Goal: Task Accomplishment & Management: Manage account settings

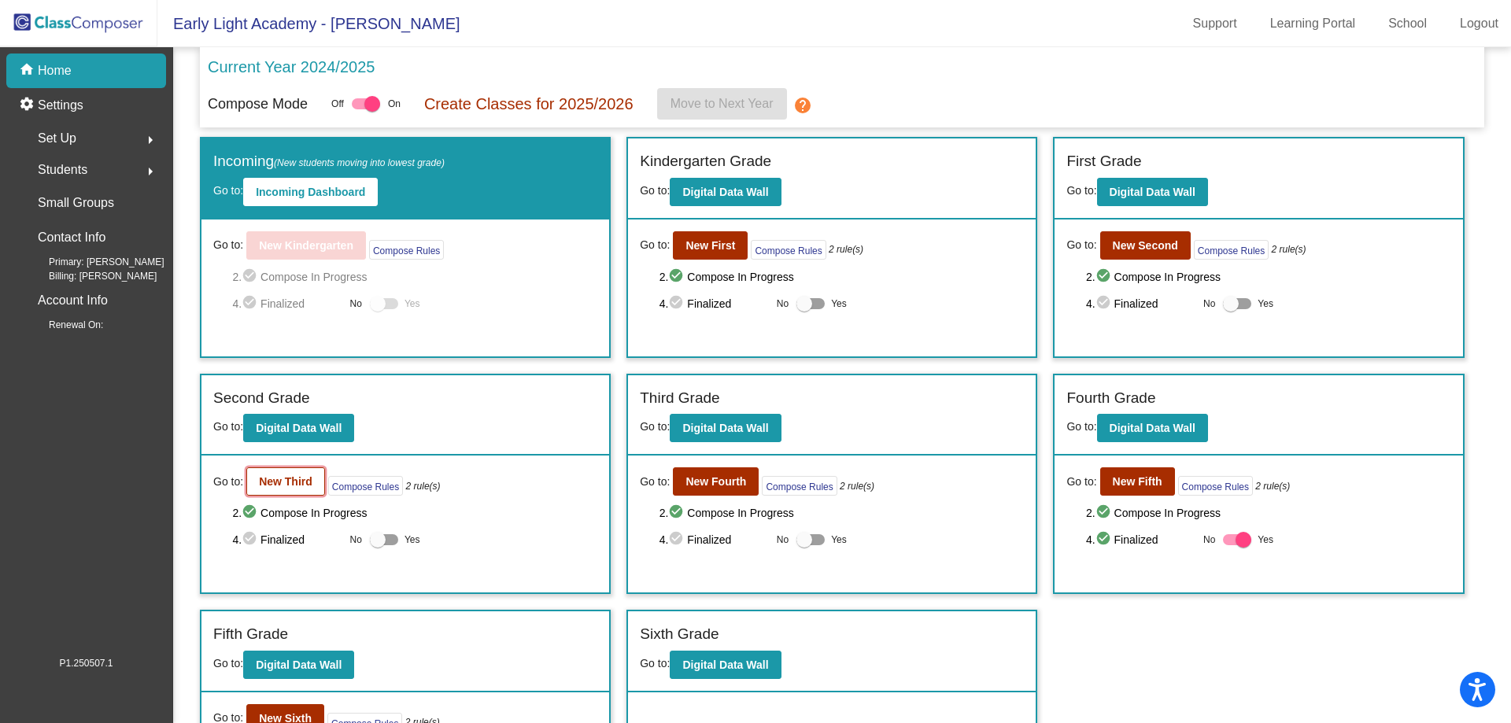
click at [266, 489] on button "New Third" at bounding box center [285, 481] width 79 height 28
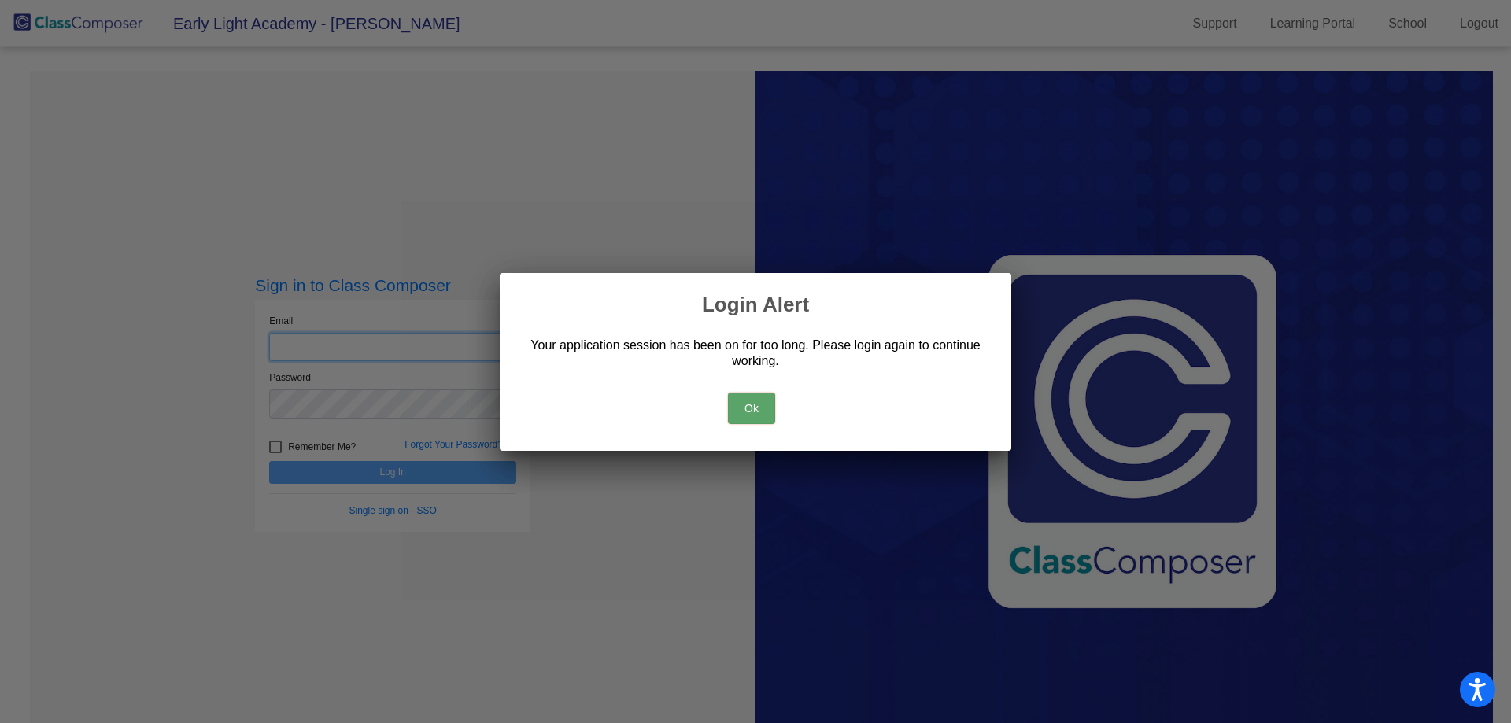
type input "[EMAIL_ADDRESS][DOMAIN_NAME]"
click at [749, 412] on button "Ok" at bounding box center [751, 408] width 47 height 31
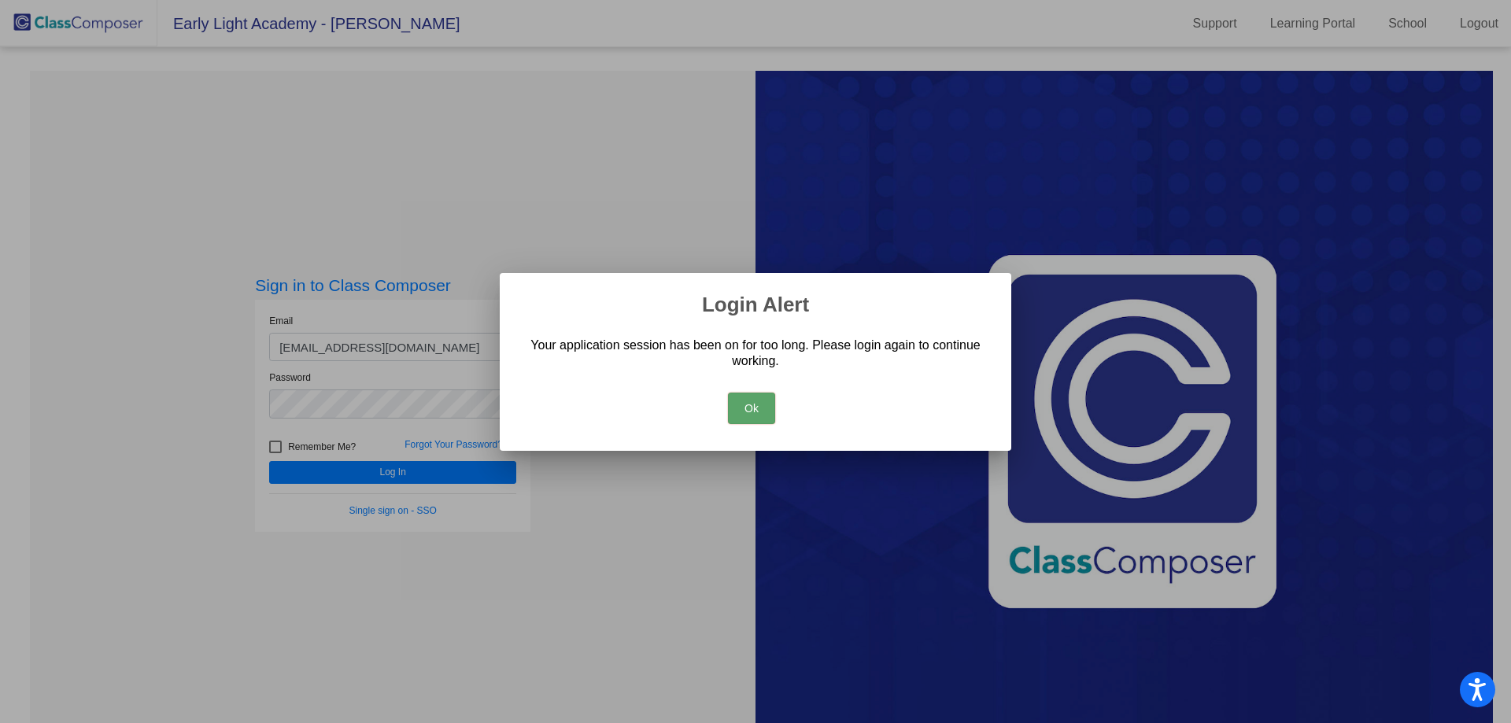
click at [751, 402] on button "Ok" at bounding box center [751, 408] width 47 height 31
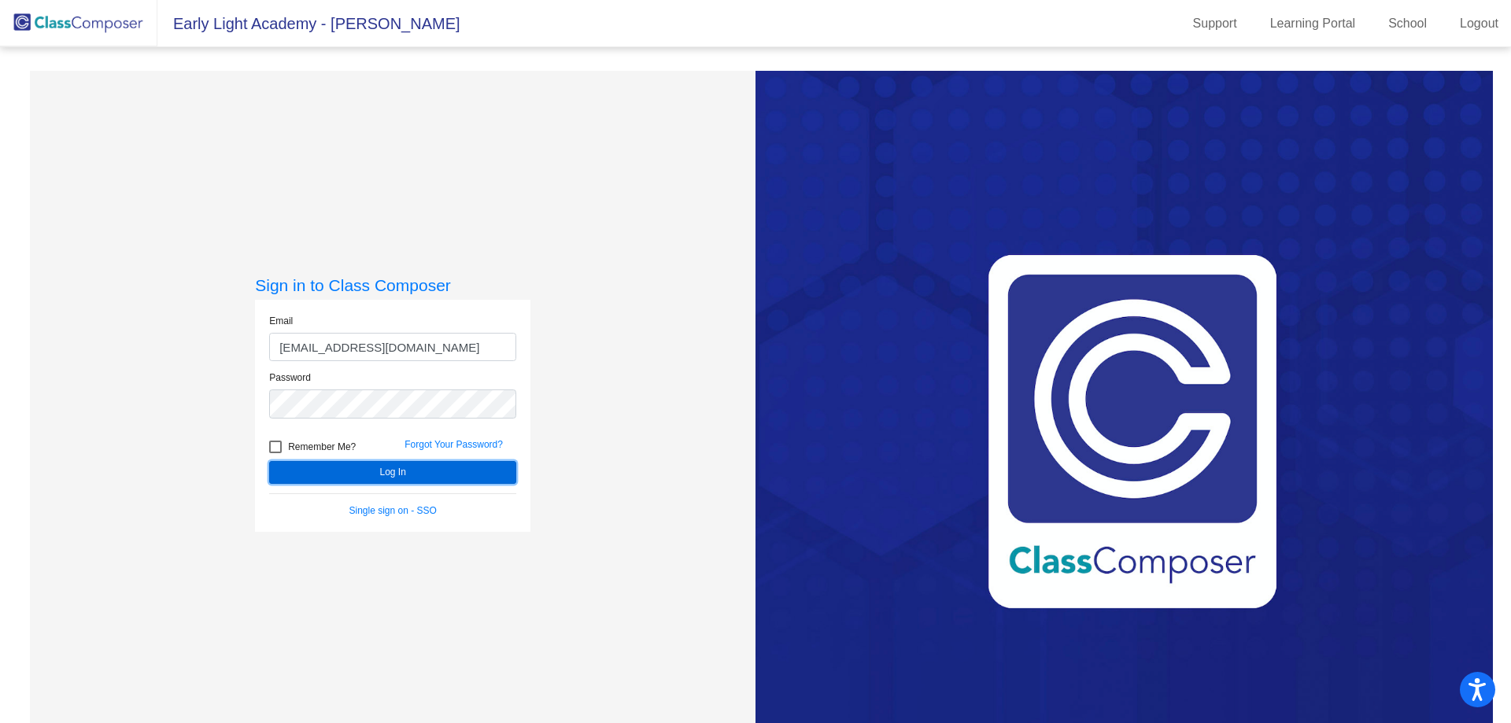
click at [423, 476] on button "Log In" at bounding box center [392, 472] width 247 height 23
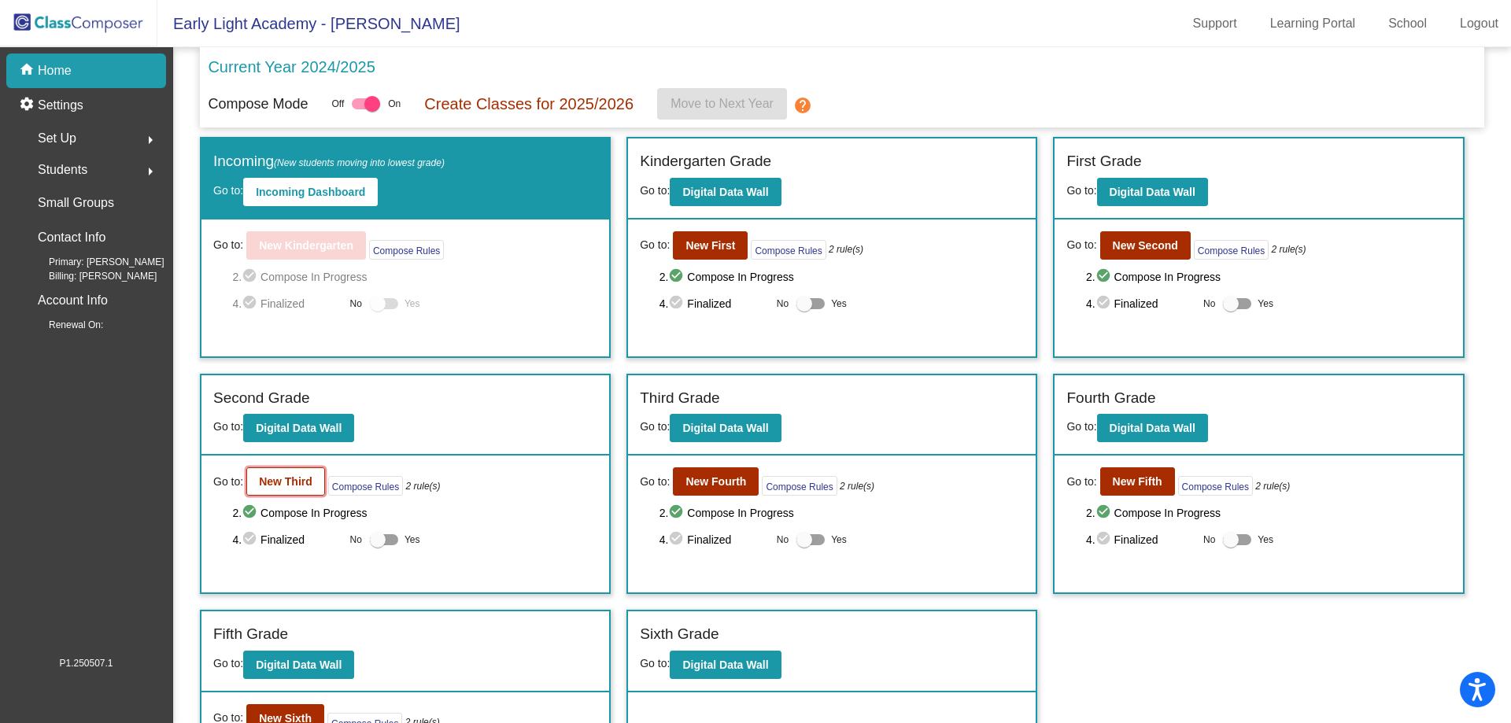
click at [290, 478] on b "New Third" at bounding box center [286, 481] width 54 height 13
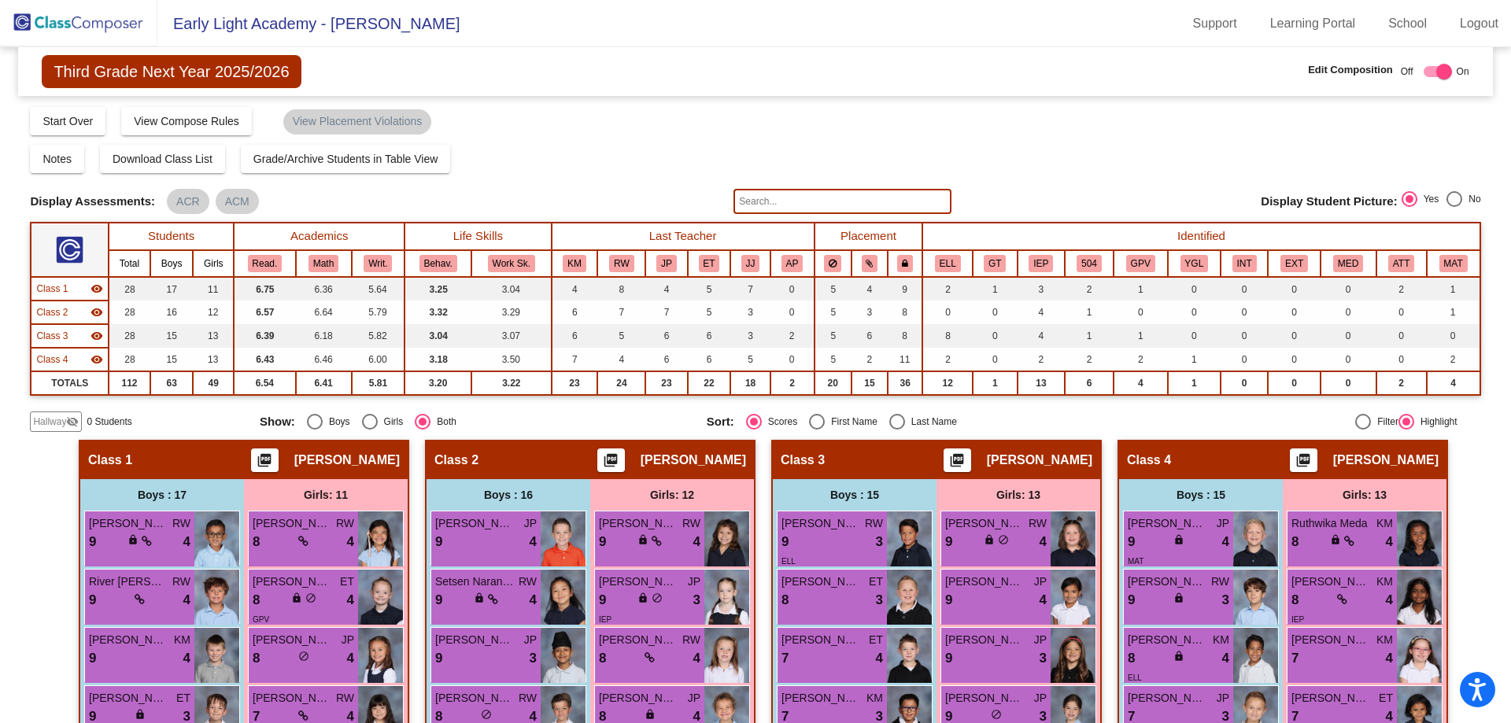
click at [794, 197] on input "text" at bounding box center [841, 201] width 217 height 25
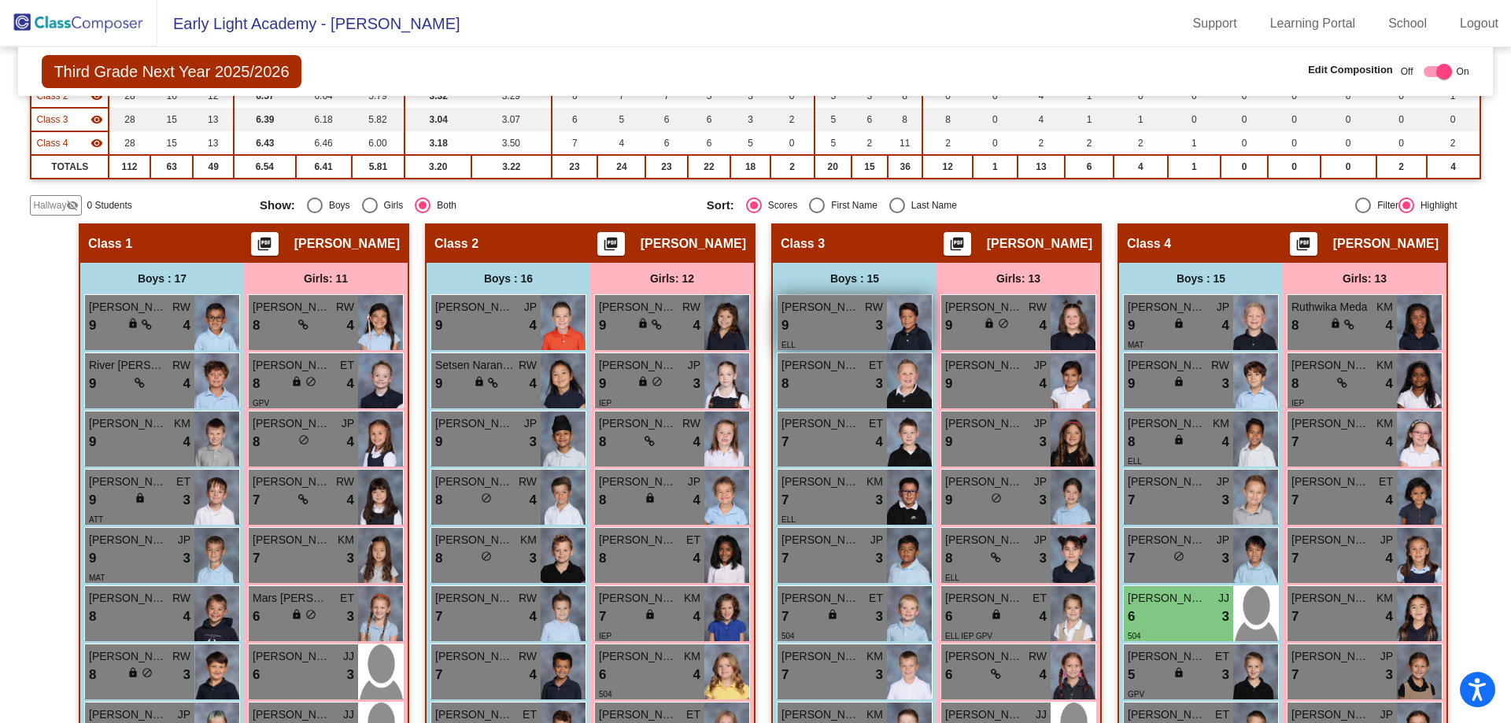
scroll to position [236, 0]
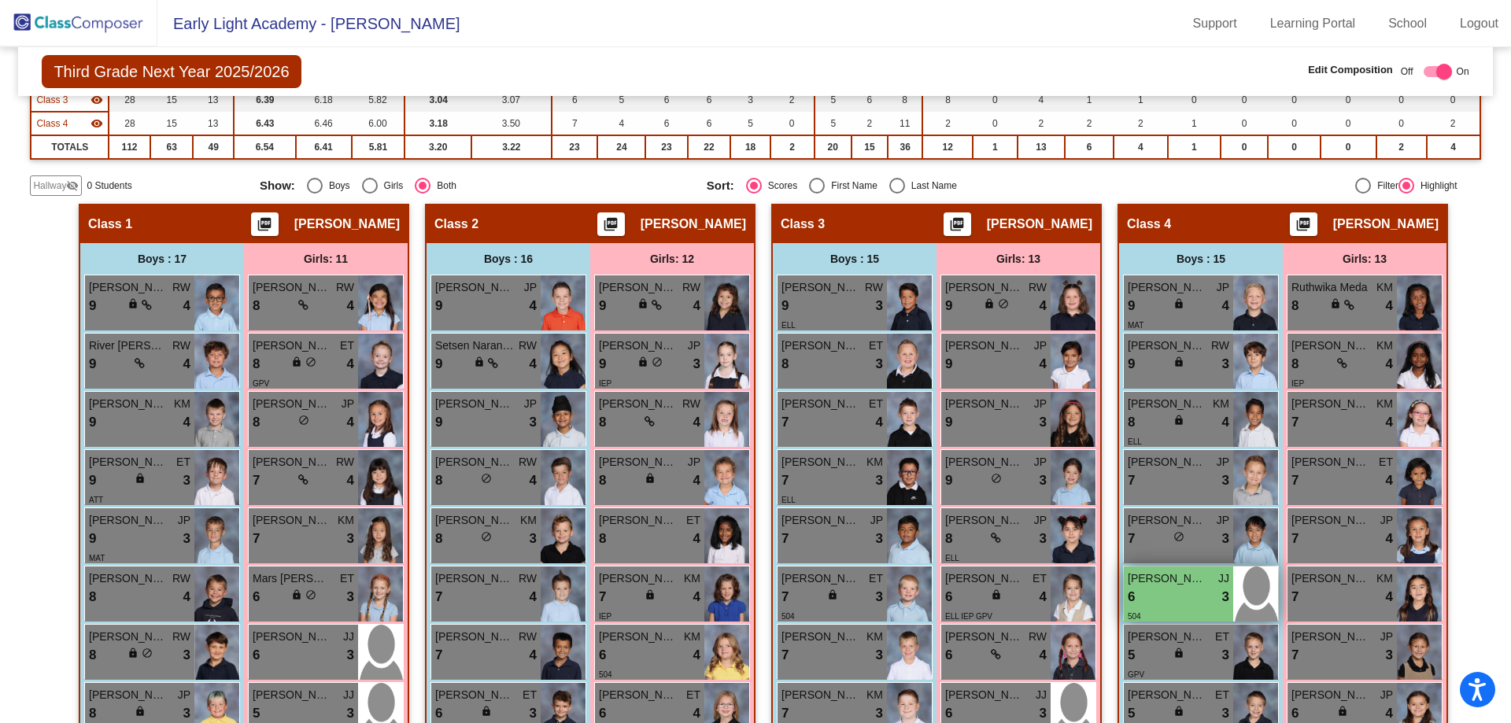
type input "flint"
click at [1200, 589] on div "6 lock do_not_disturb_alt 3" at bounding box center [1179, 597] width 102 height 20
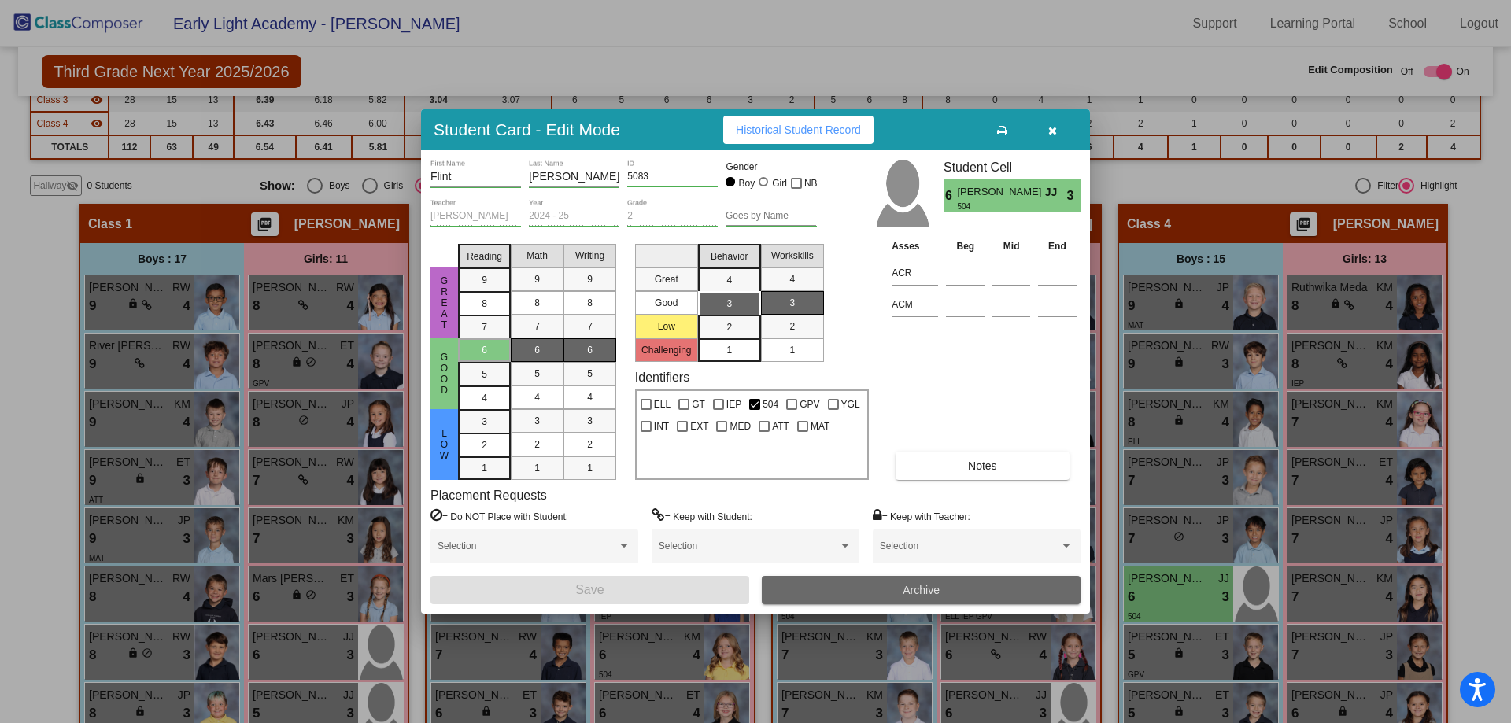
click at [954, 586] on button "Archive" at bounding box center [921, 590] width 319 height 28
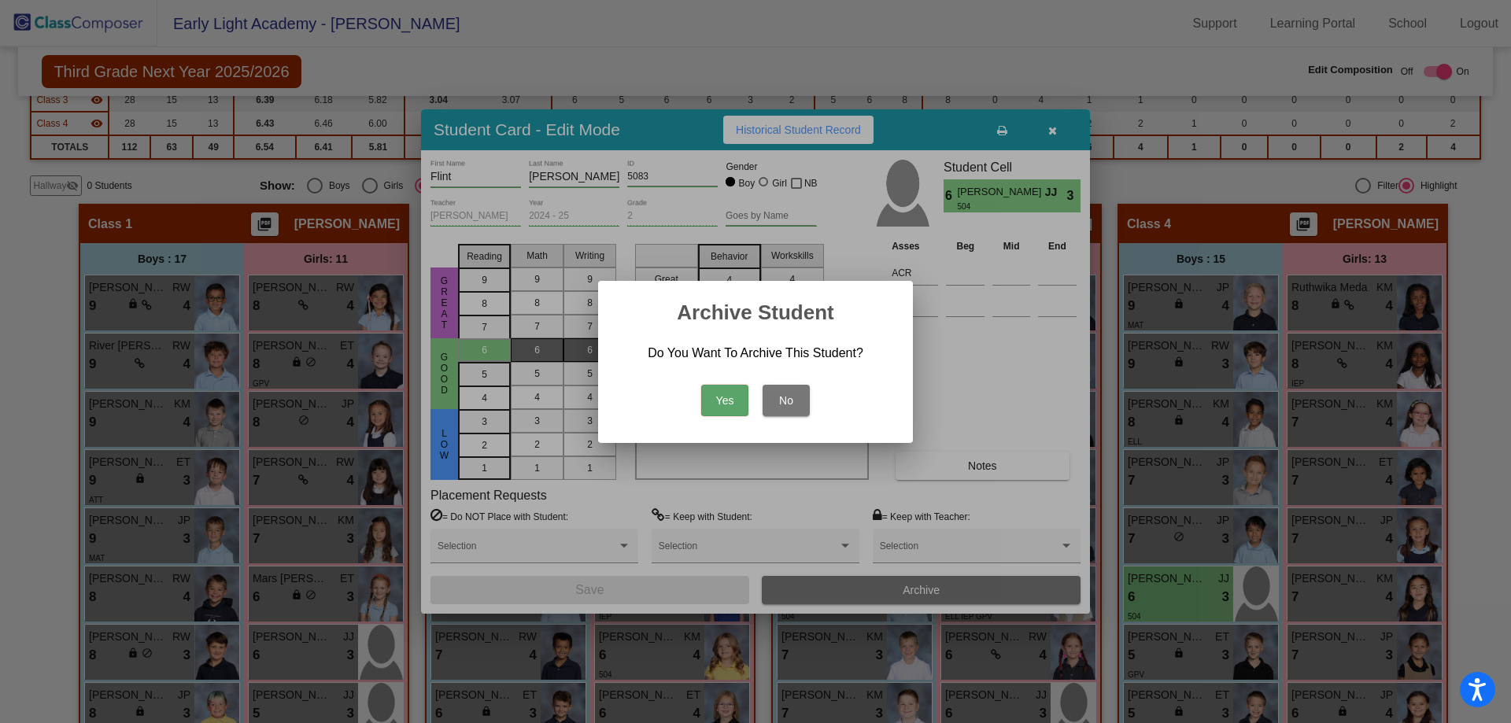
click at [732, 408] on button "Yes" at bounding box center [724, 400] width 47 height 31
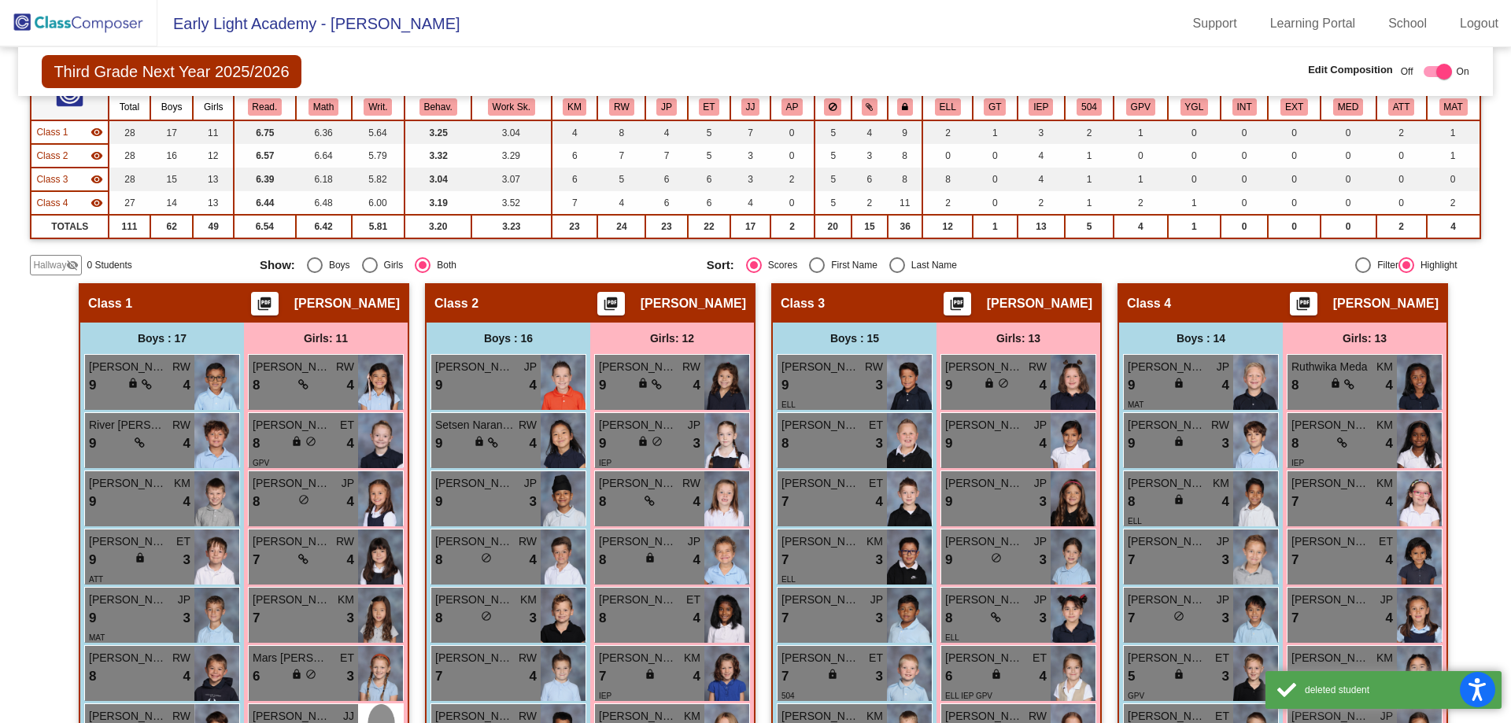
scroll to position [79, 0]
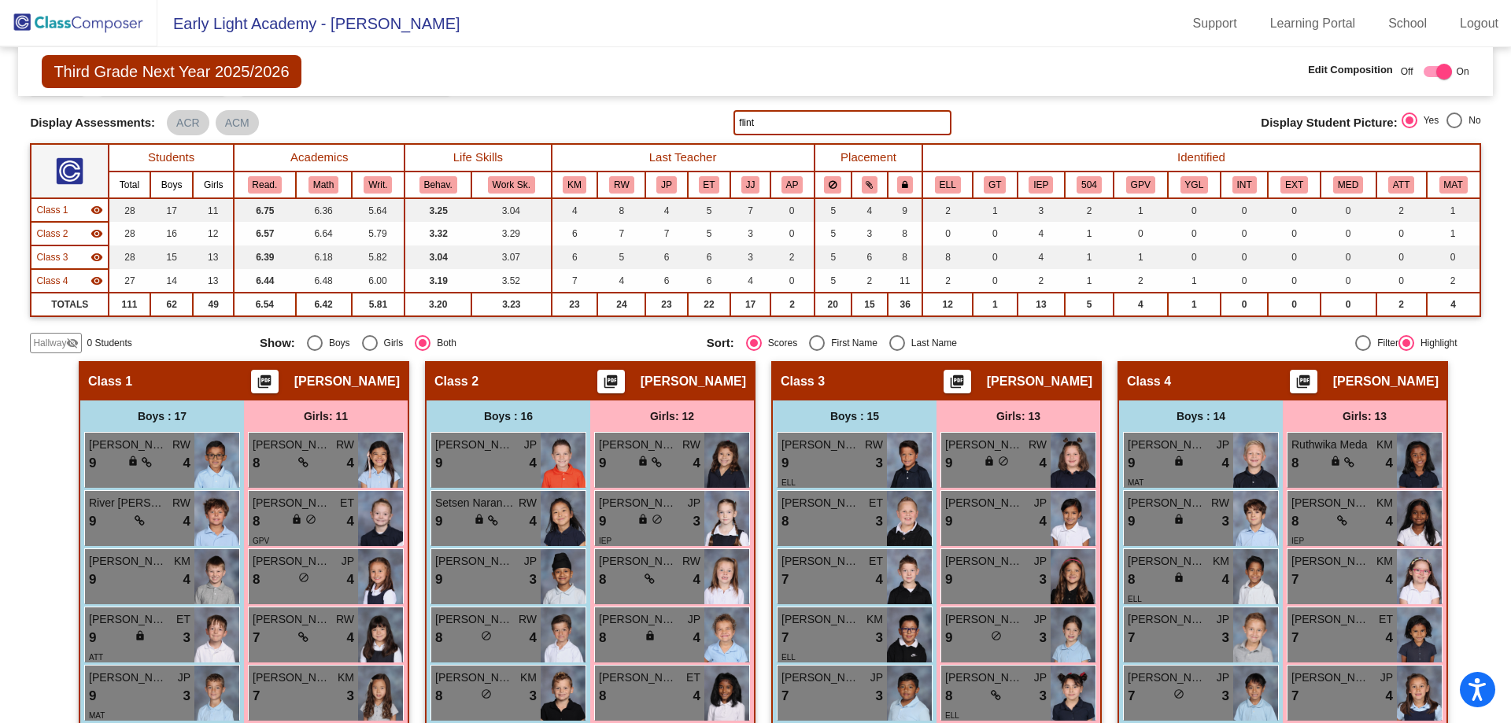
click at [104, 20] on img at bounding box center [78, 23] width 157 height 46
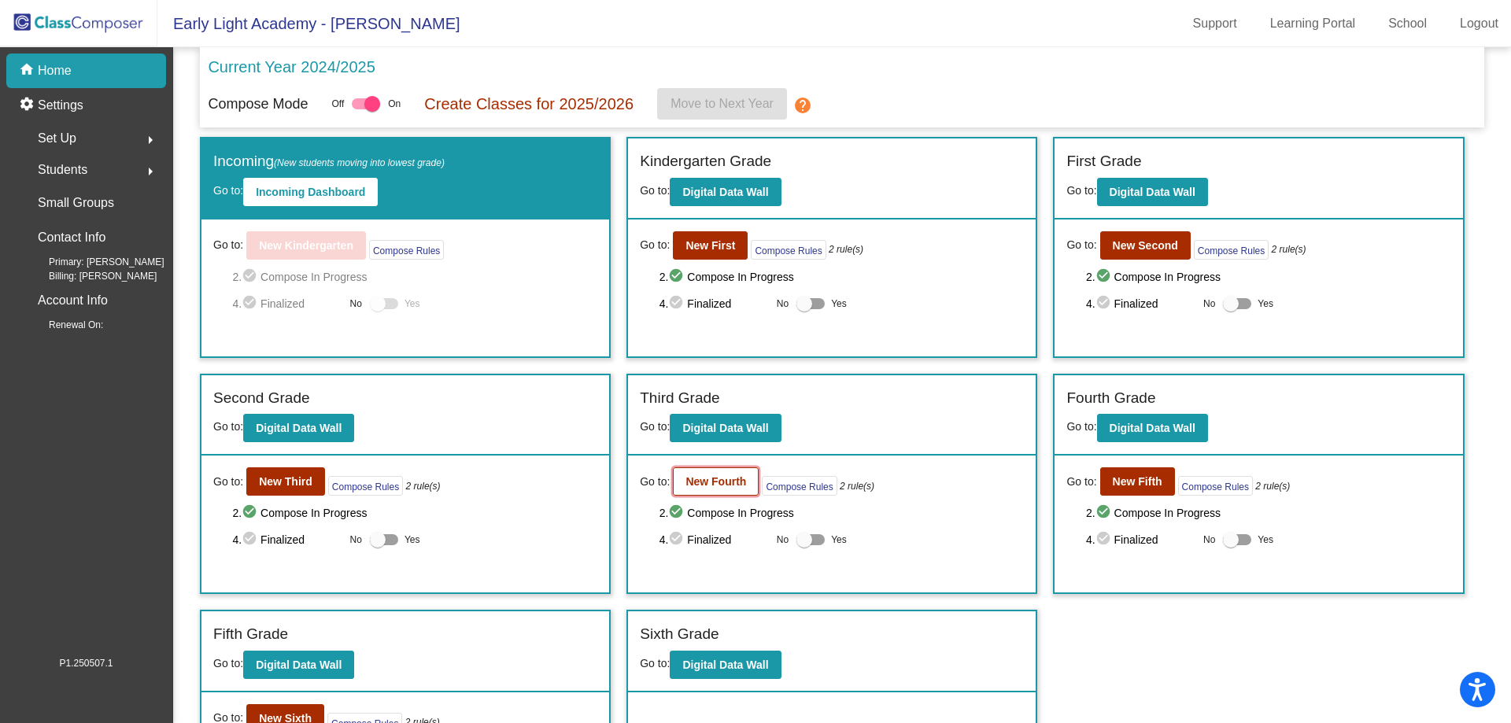
click at [717, 482] on b "New Fourth" at bounding box center [715, 481] width 61 height 13
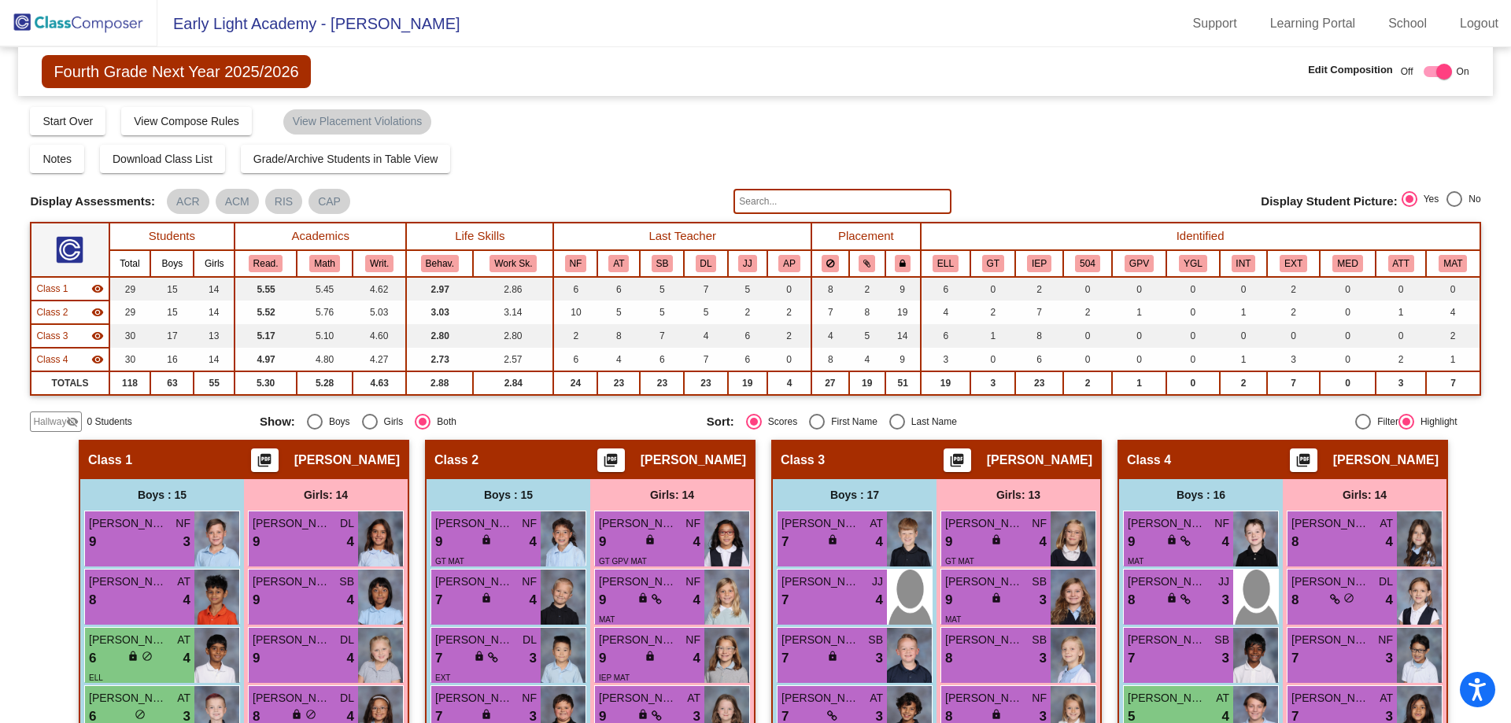
click at [804, 190] on input "text" at bounding box center [841, 201] width 217 height 25
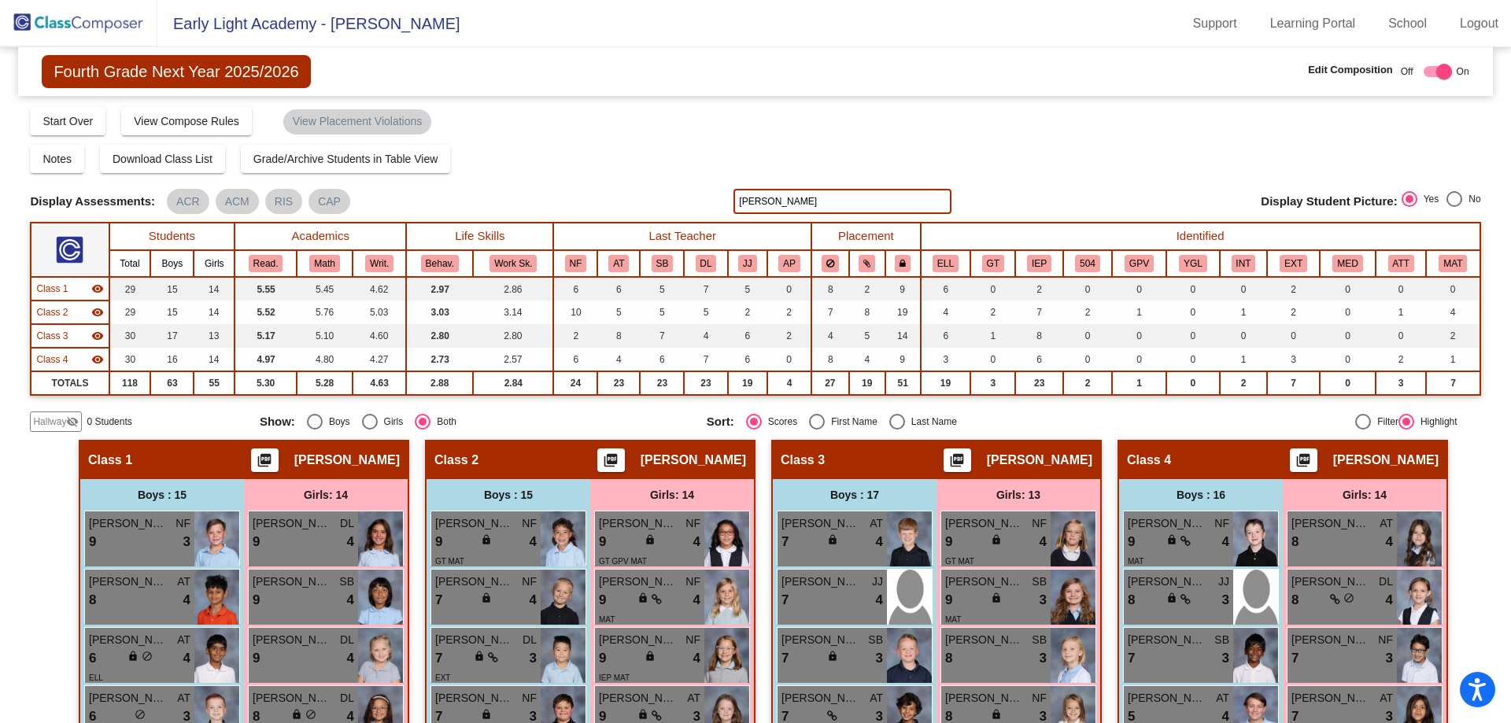
type input "[PERSON_NAME]"
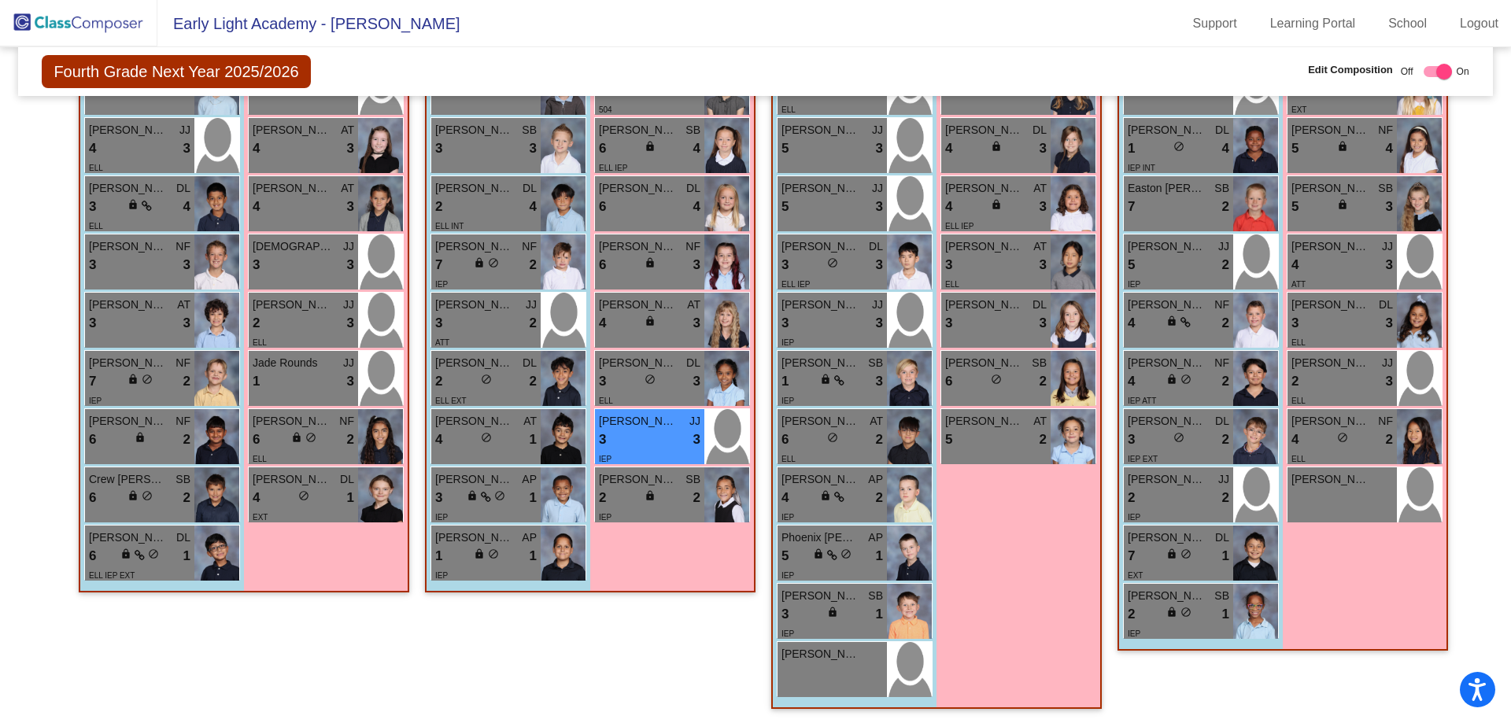
scroll to position [803, 0]
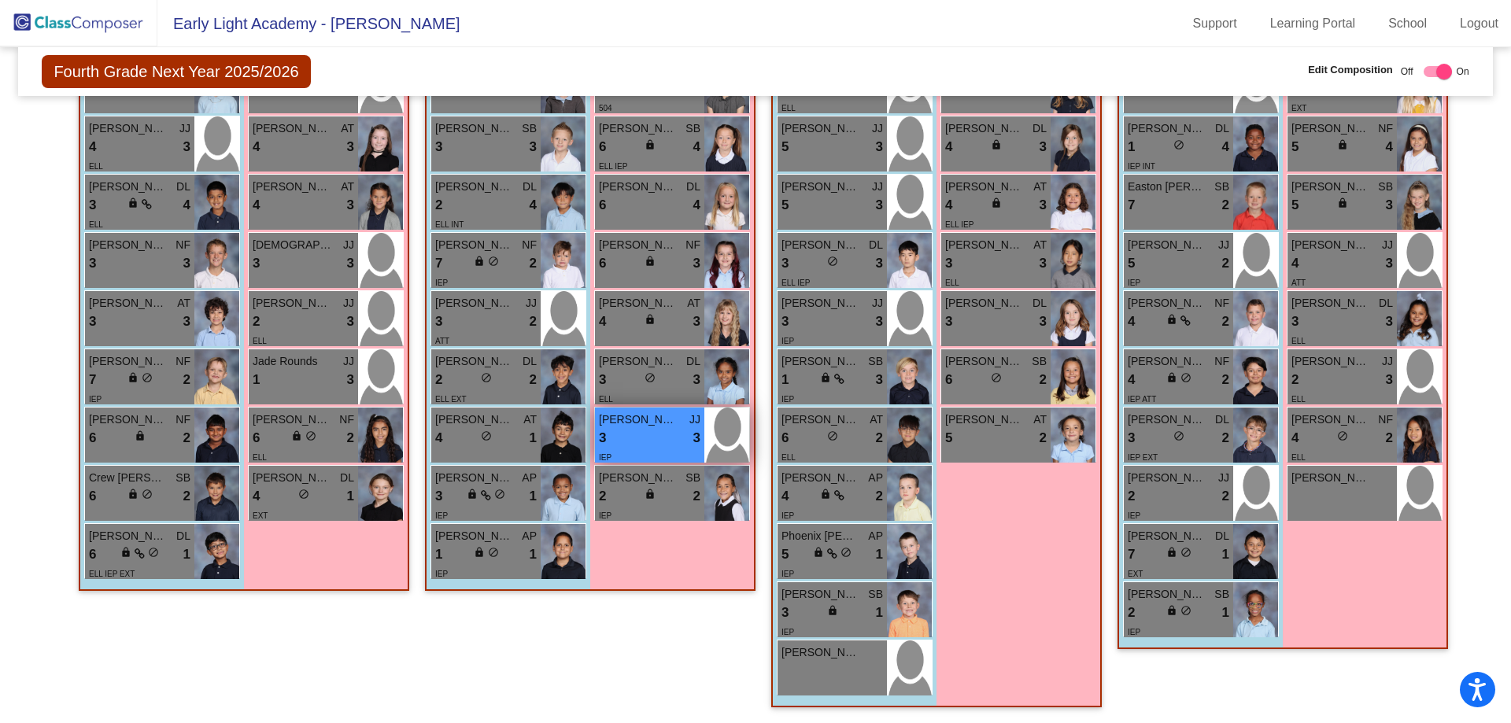
click at [633, 421] on span "[PERSON_NAME]" at bounding box center [638, 420] width 79 height 17
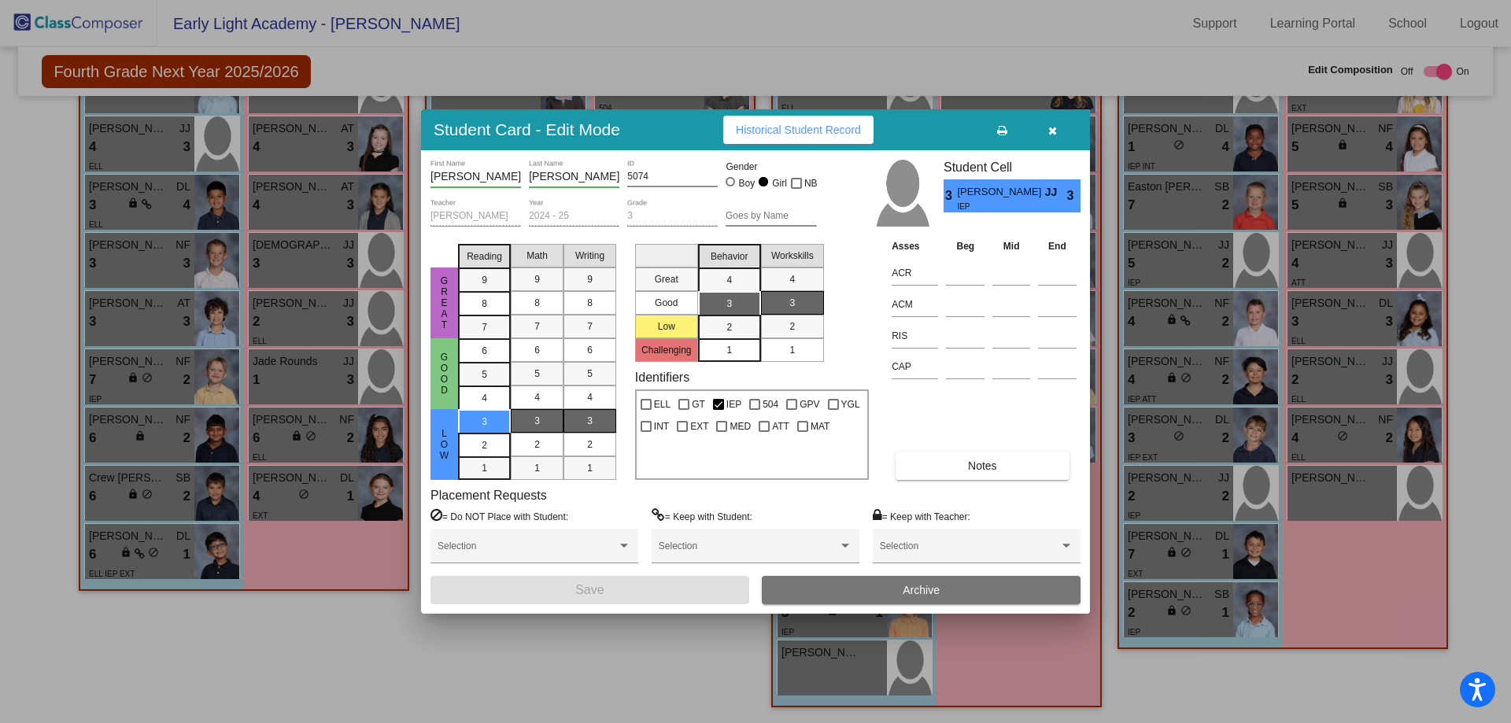
click at [840, 587] on button "Archive" at bounding box center [921, 590] width 319 height 28
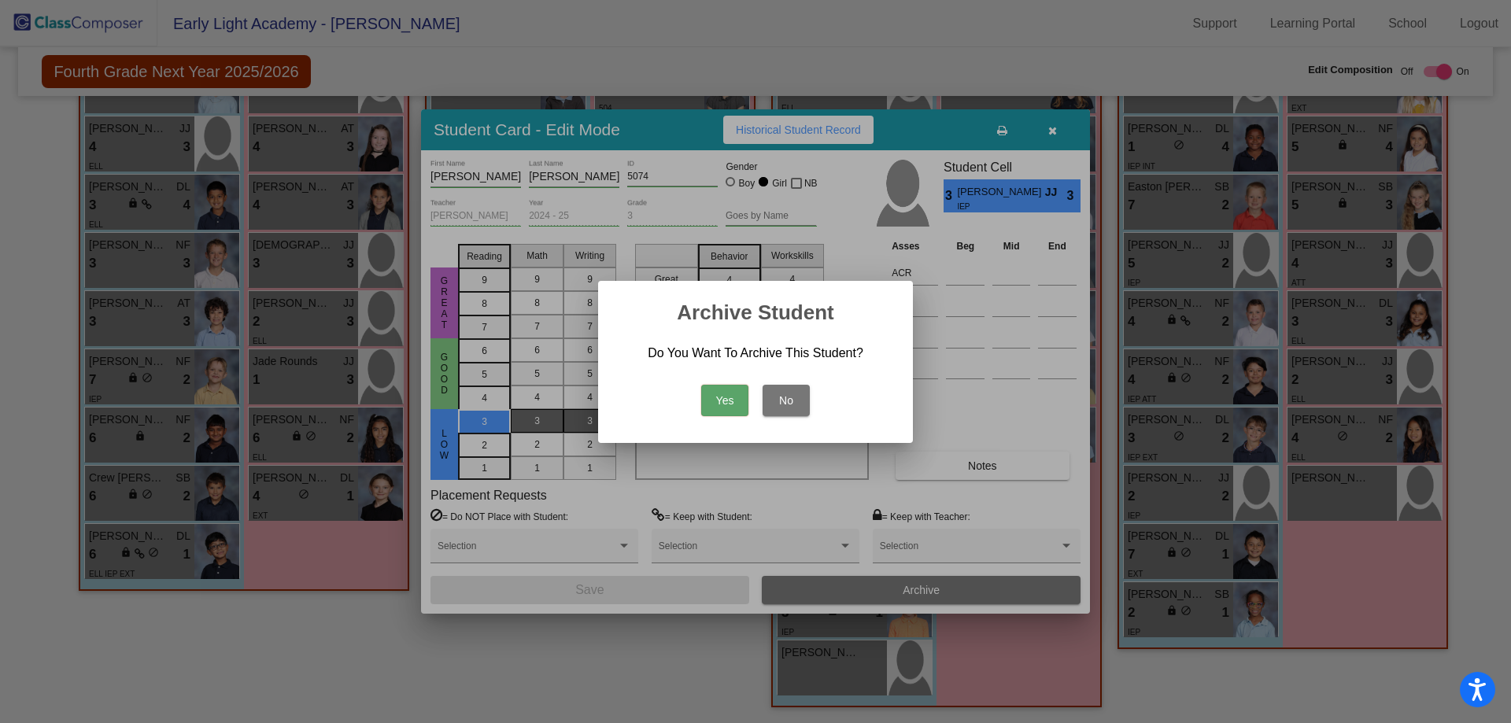
click at [727, 391] on button "Yes" at bounding box center [724, 400] width 47 height 31
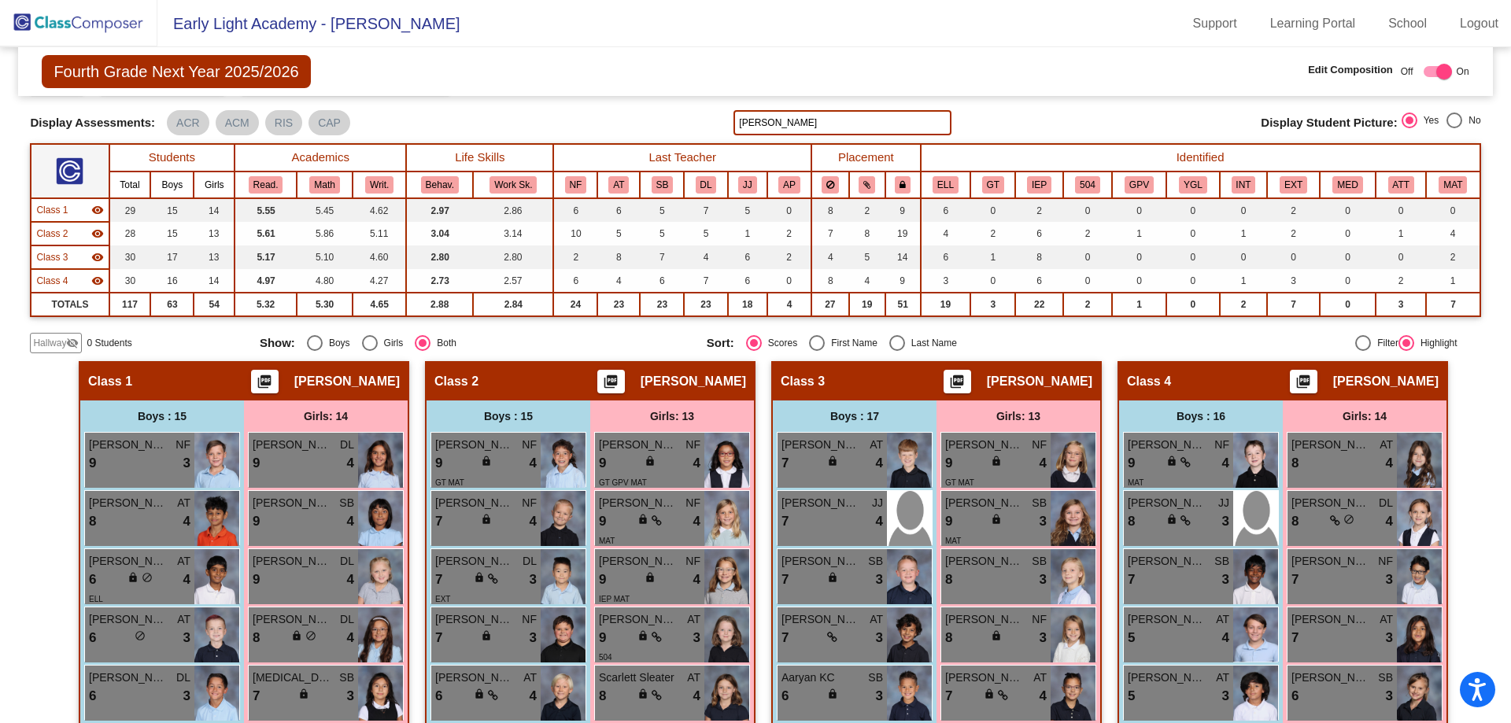
scroll to position [0, 0]
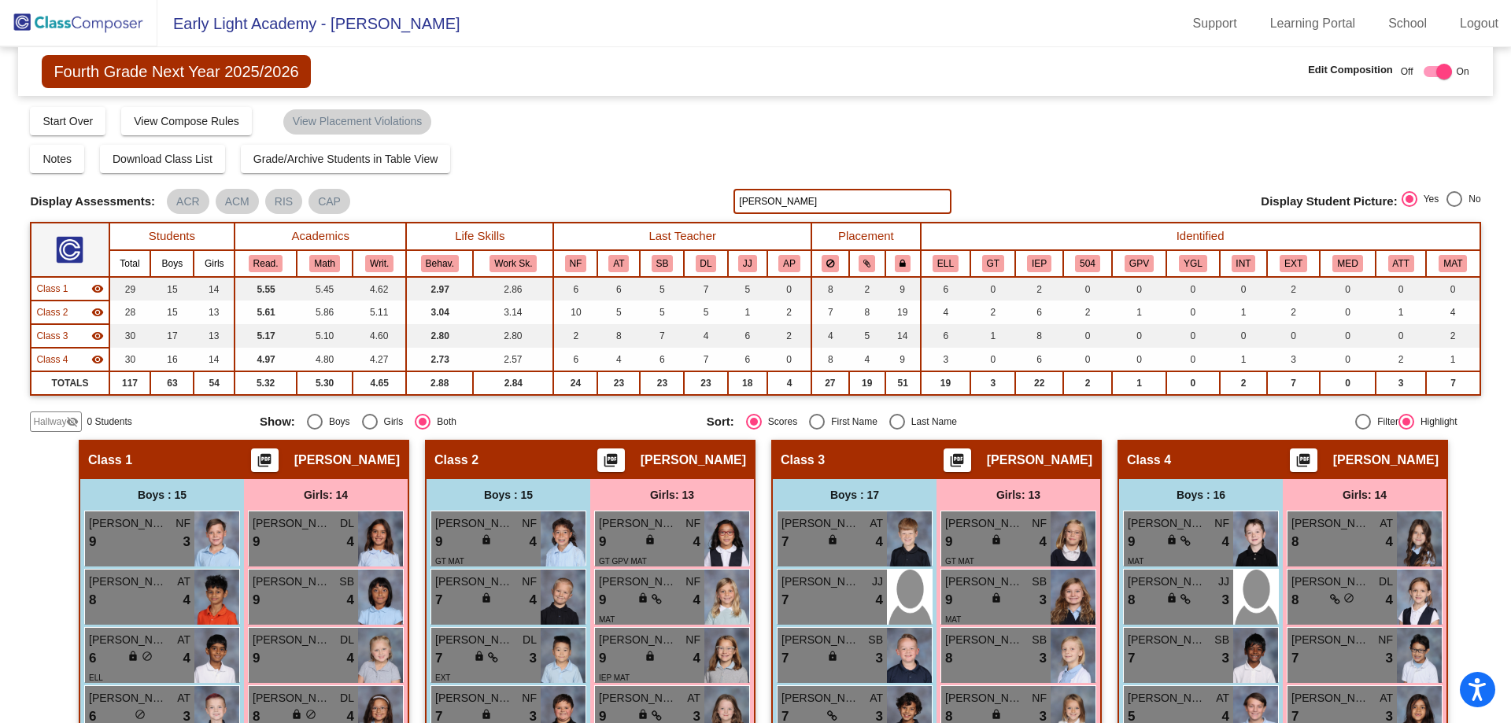
drag, startPoint x: 767, startPoint y: 200, endPoint x: 733, endPoint y: 198, distance: 34.7
click at [733, 198] on input "[PERSON_NAME]" at bounding box center [841, 201] width 217 height 25
click at [99, 23] on img at bounding box center [78, 23] width 157 height 46
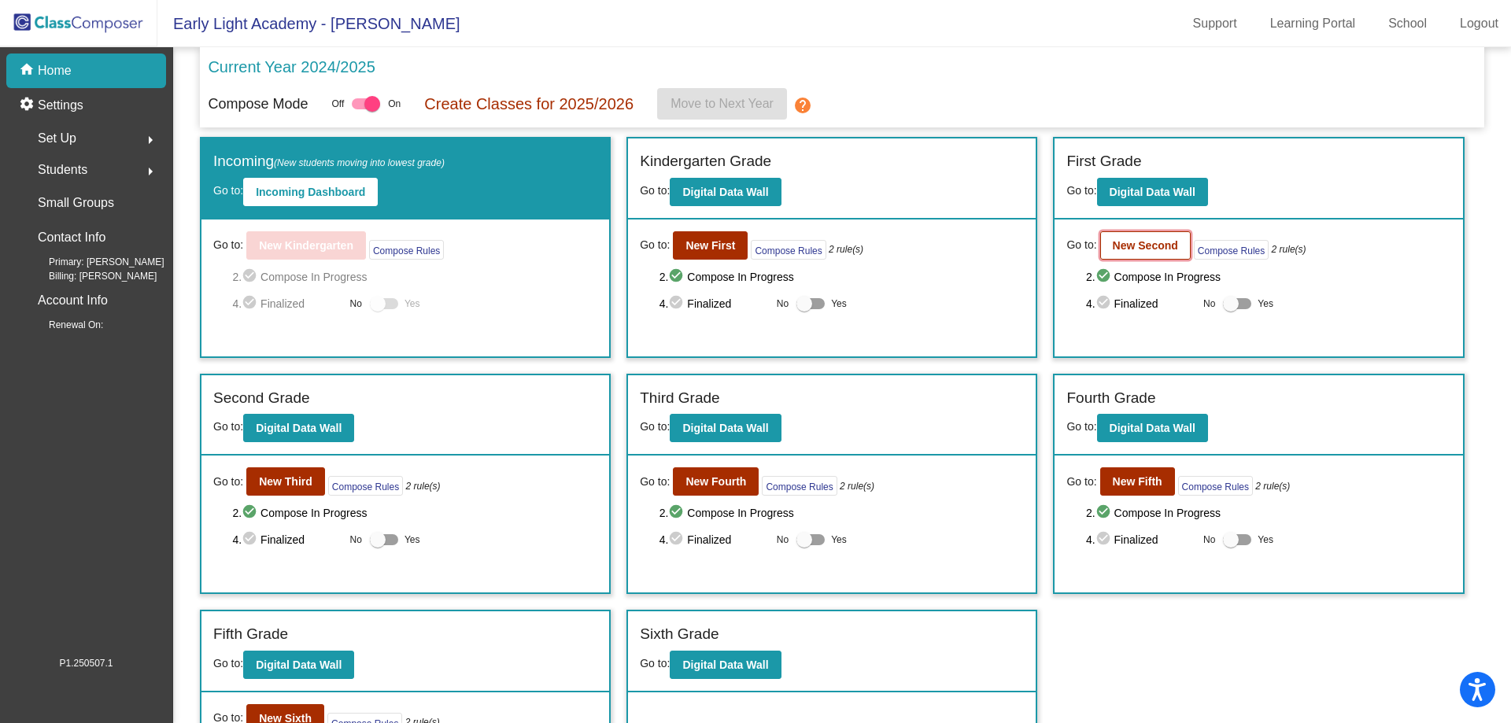
click at [1142, 243] on b "New Second" at bounding box center [1145, 245] width 65 height 13
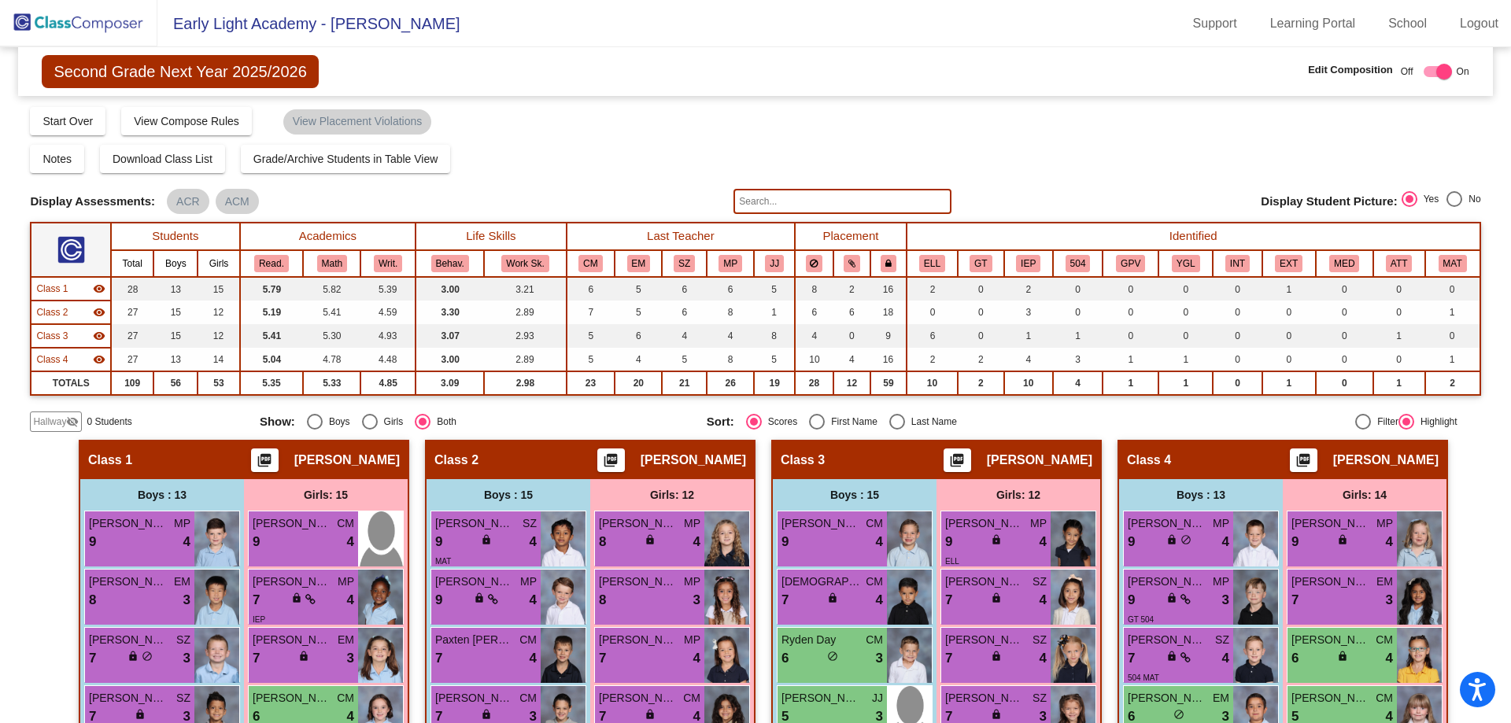
click at [755, 199] on input "text" at bounding box center [841, 201] width 217 height 25
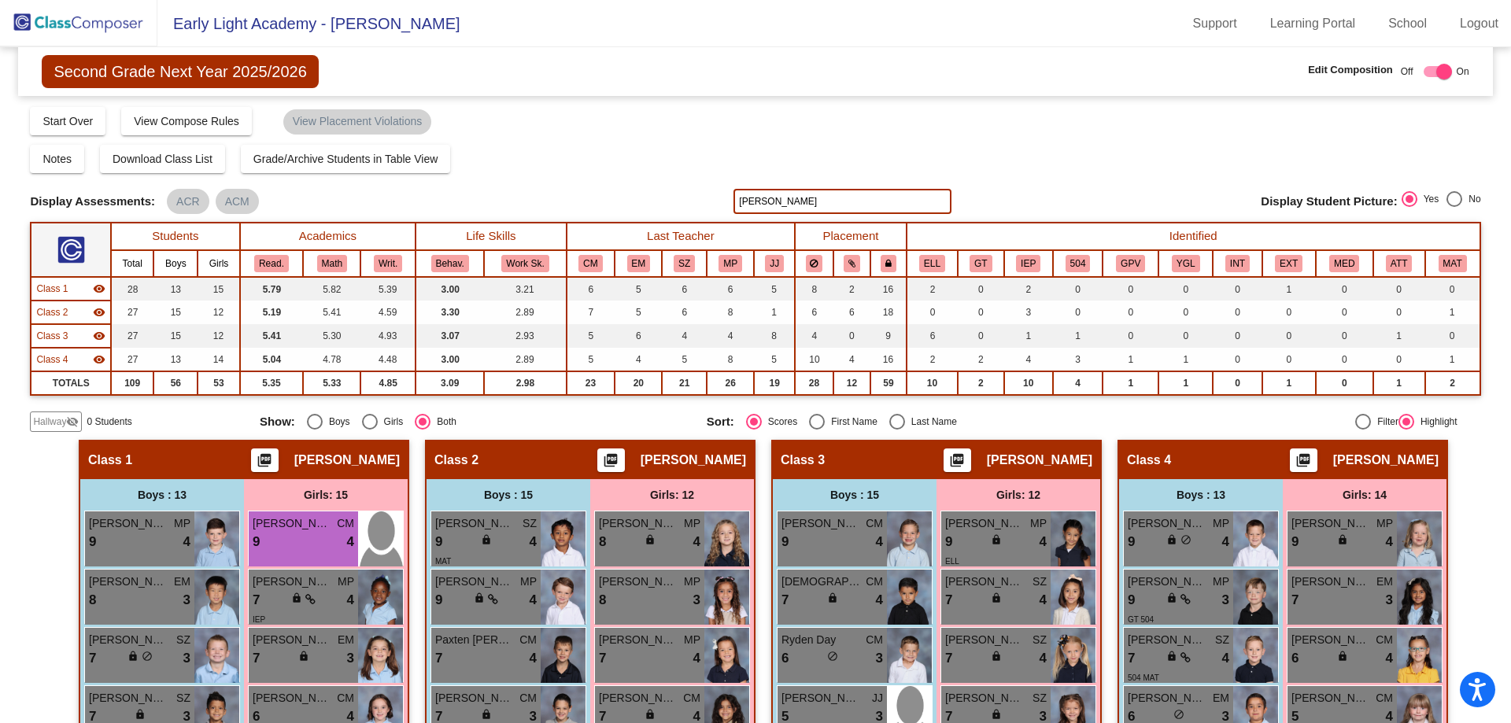
type input "[PERSON_NAME]"
click at [311, 540] on div "9 lock do_not_disturb_alt 4" at bounding box center [304, 542] width 102 height 20
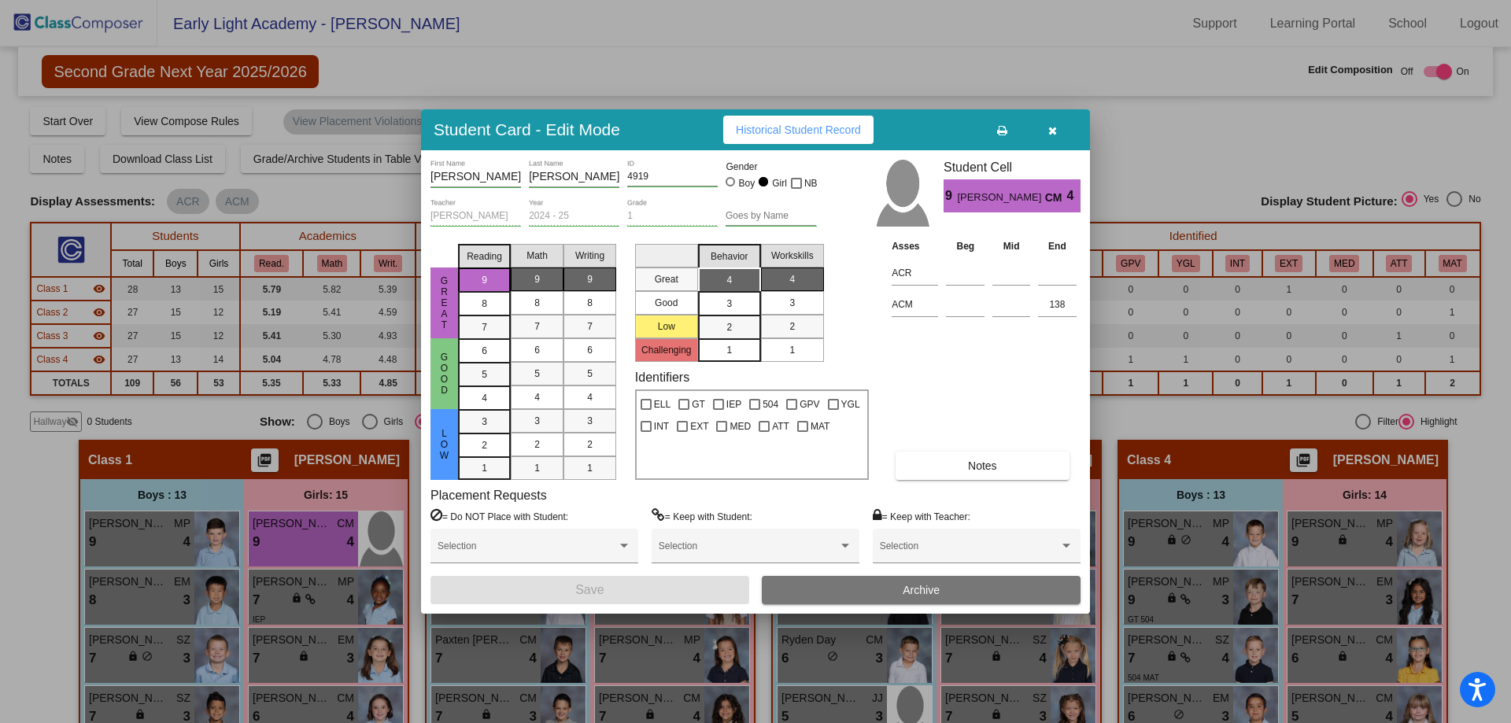
click at [906, 589] on span "Archive" at bounding box center [921, 590] width 37 height 13
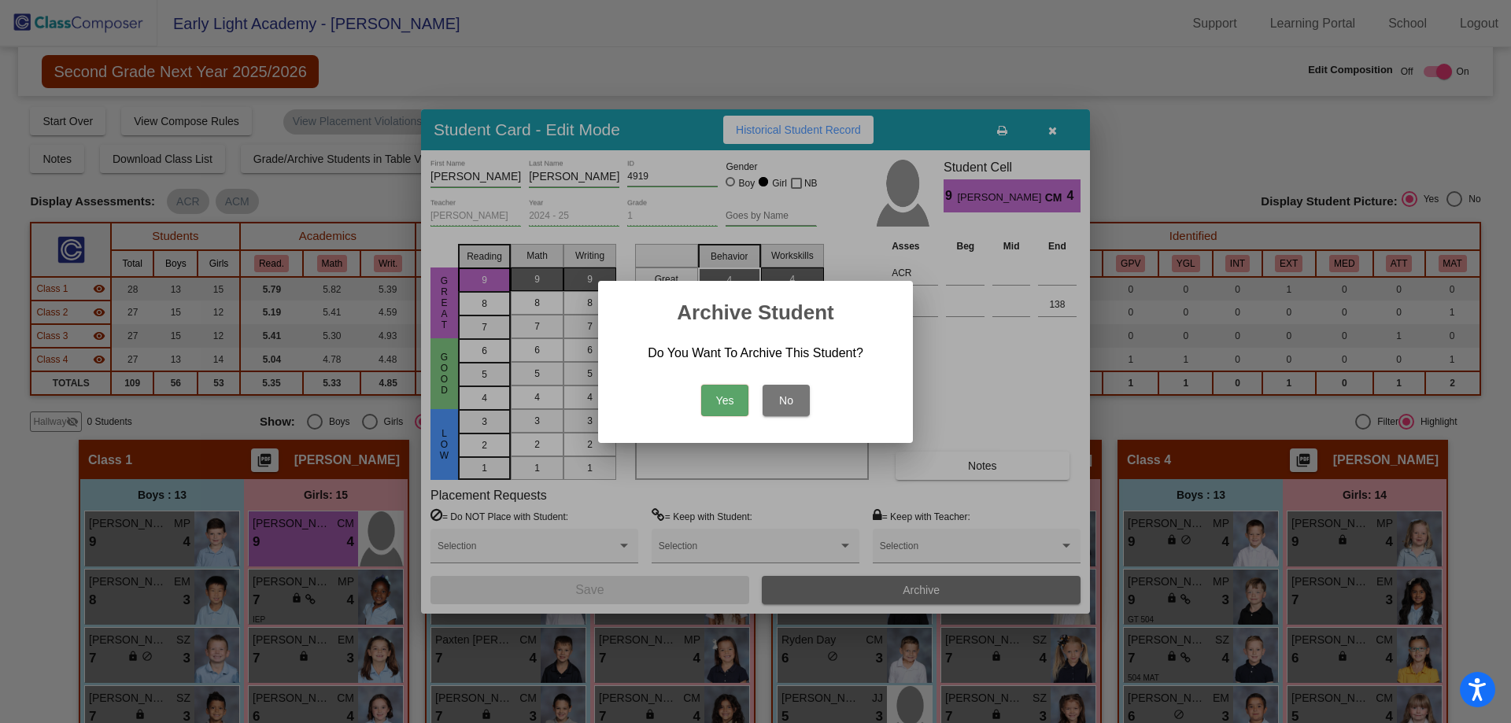
click at [735, 401] on button "Yes" at bounding box center [724, 400] width 47 height 31
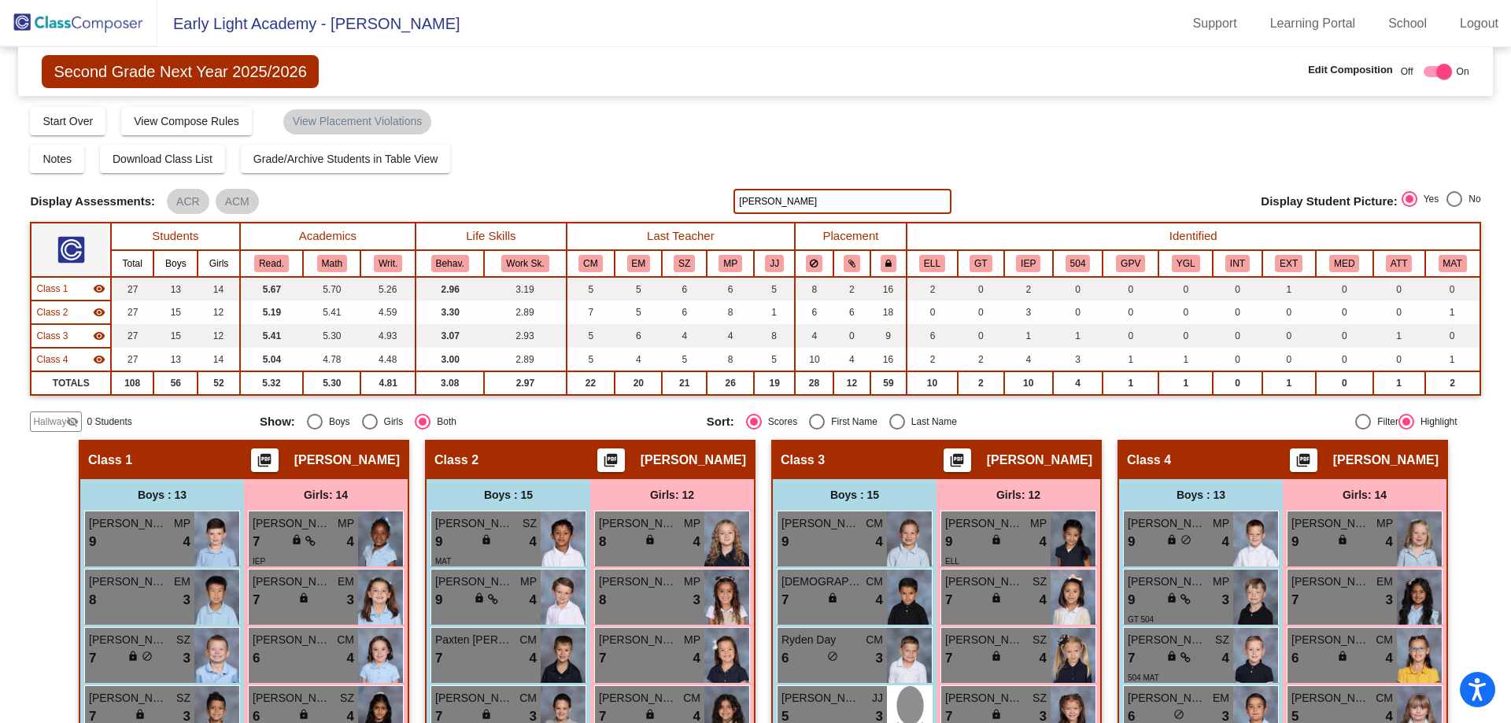
click at [80, 21] on img at bounding box center [78, 23] width 157 height 46
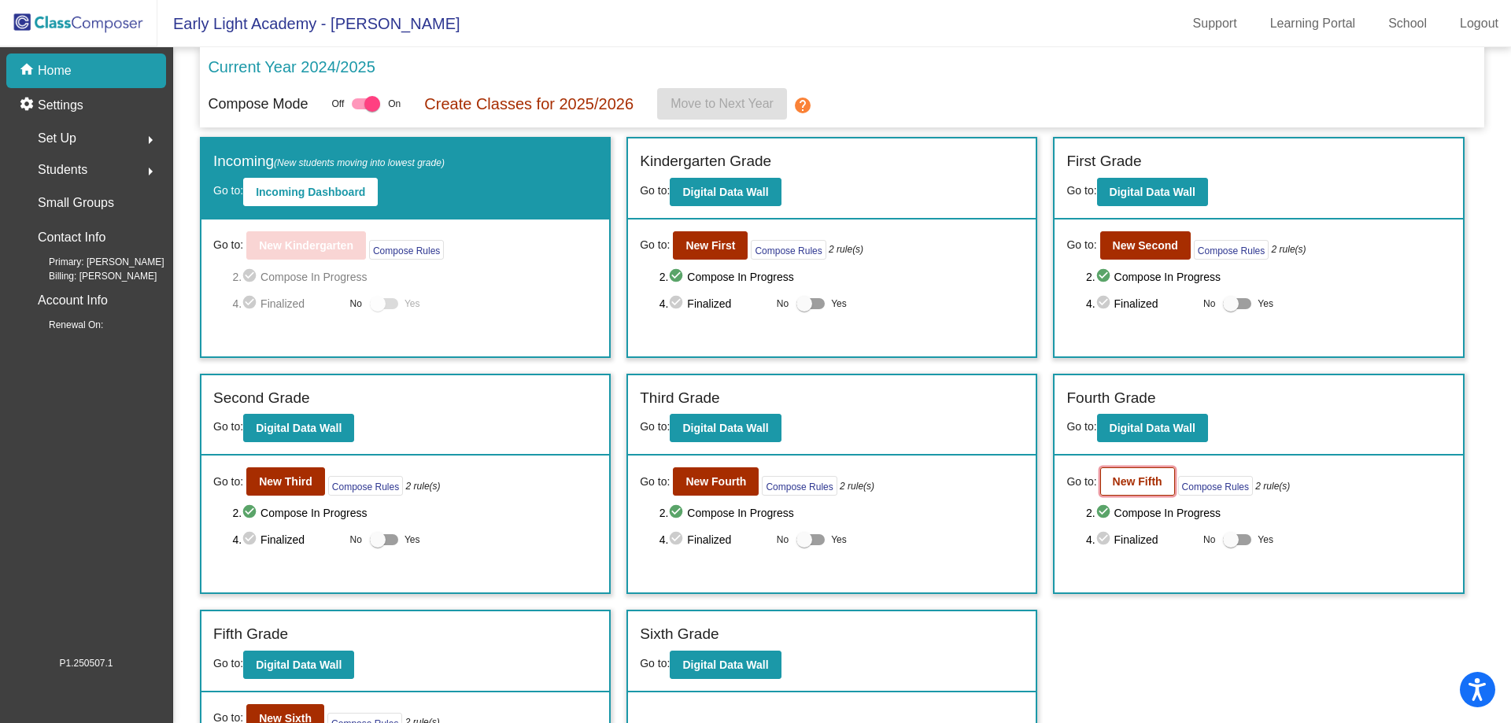
click at [1128, 487] on b "New Fifth" at bounding box center [1138, 481] width 50 height 13
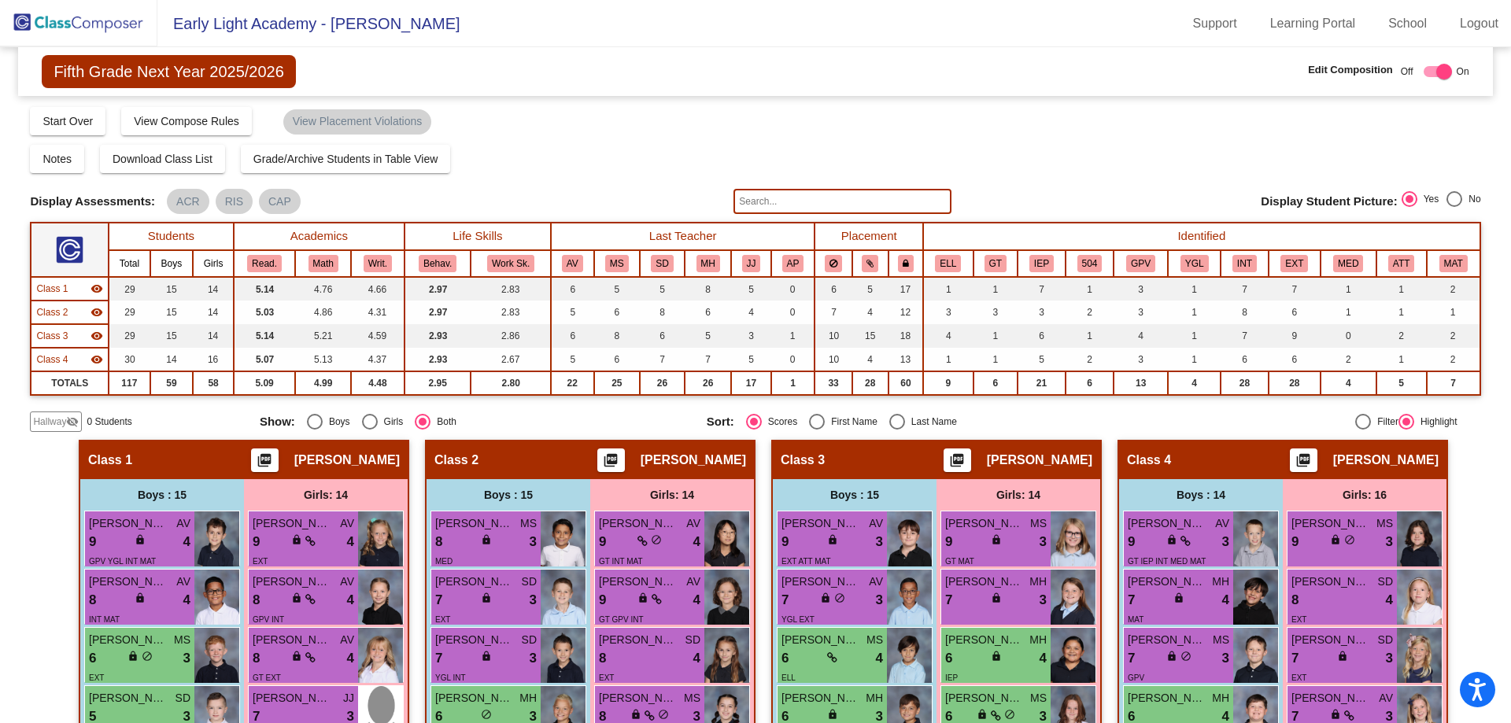
click at [815, 198] on input "text" at bounding box center [841, 201] width 217 height 25
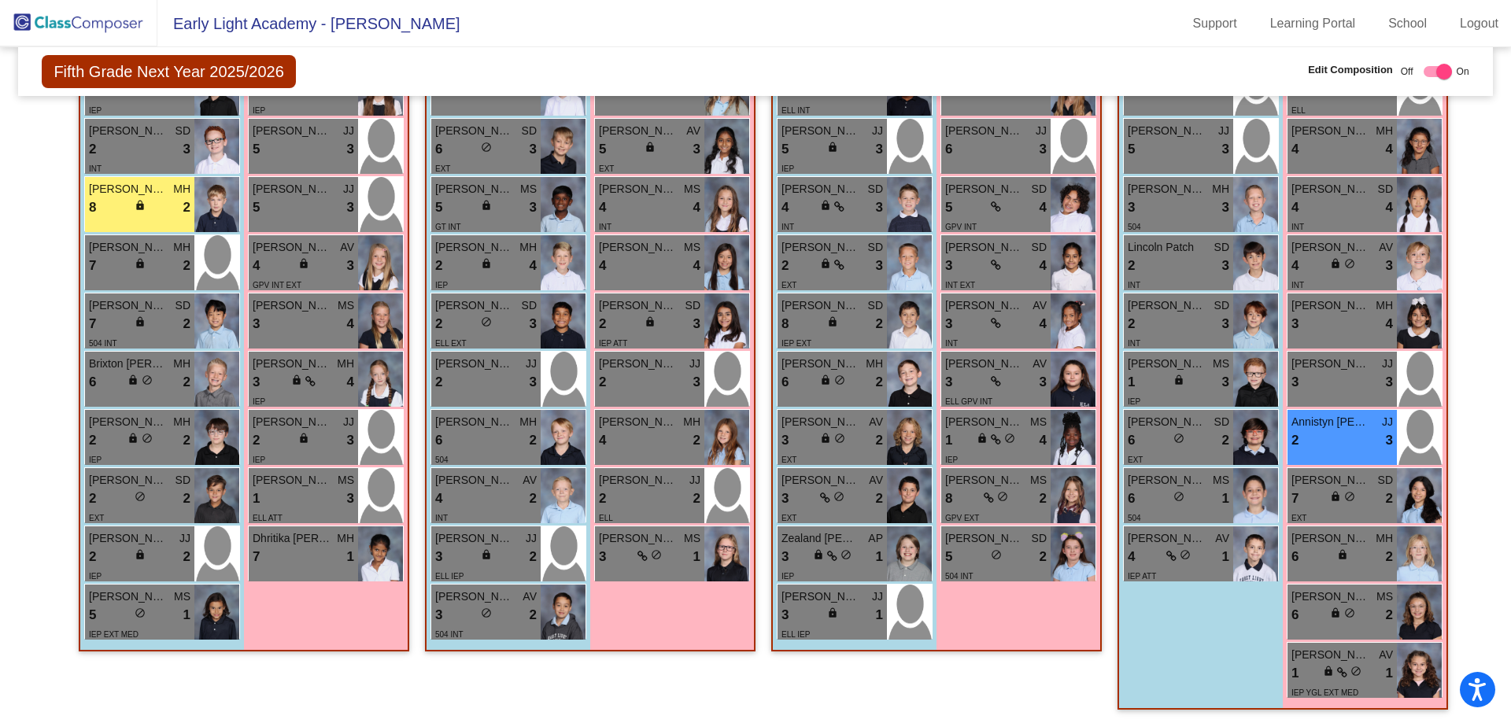
scroll to position [744, 0]
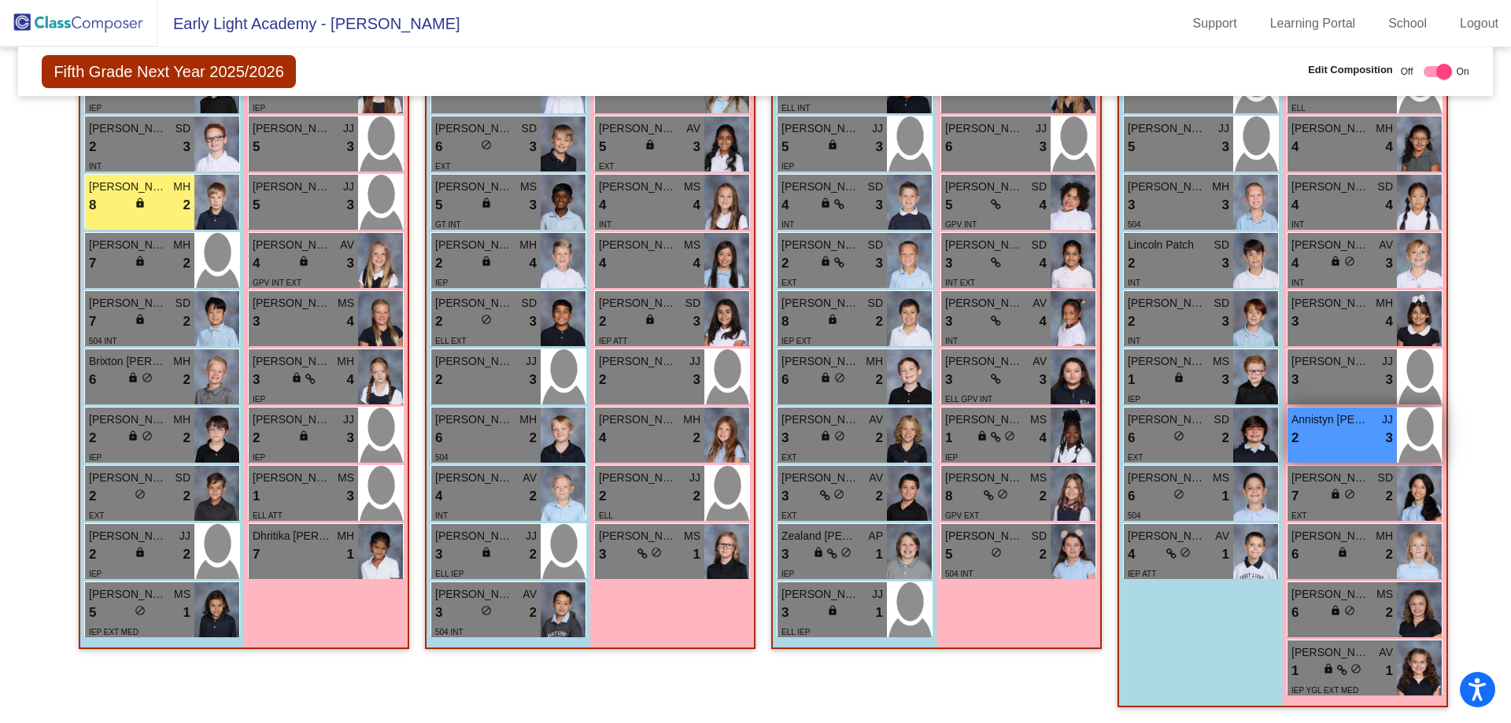
type input "anni"
click at [1357, 436] on div "2 lock do_not_disturb_alt 3" at bounding box center [1342, 438] width 102 height 20
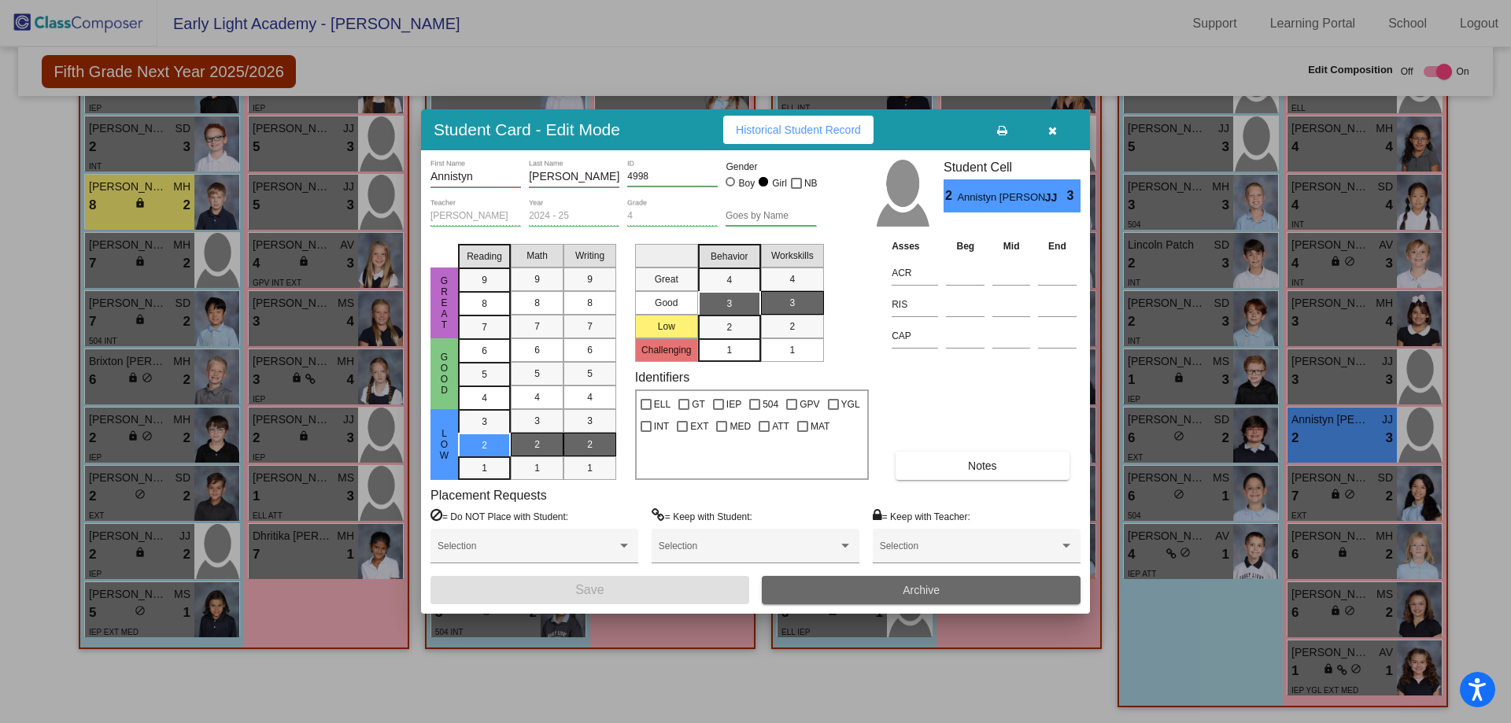
click at [863, 587] on button "Archive" at bounding box center [921, 590] width 319 height 28
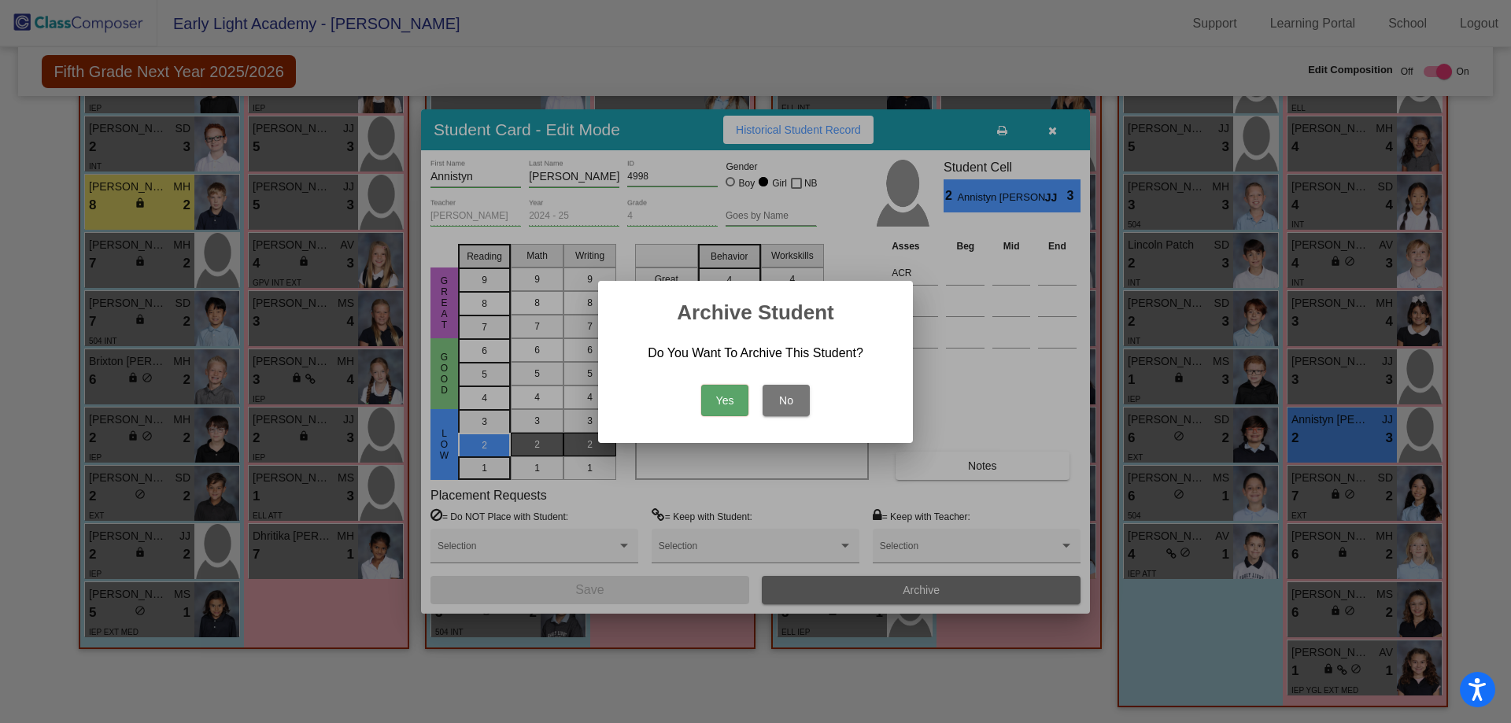
click at [710, 403] on button "Yes" at bounding box center [724, 400] width 47 height 31
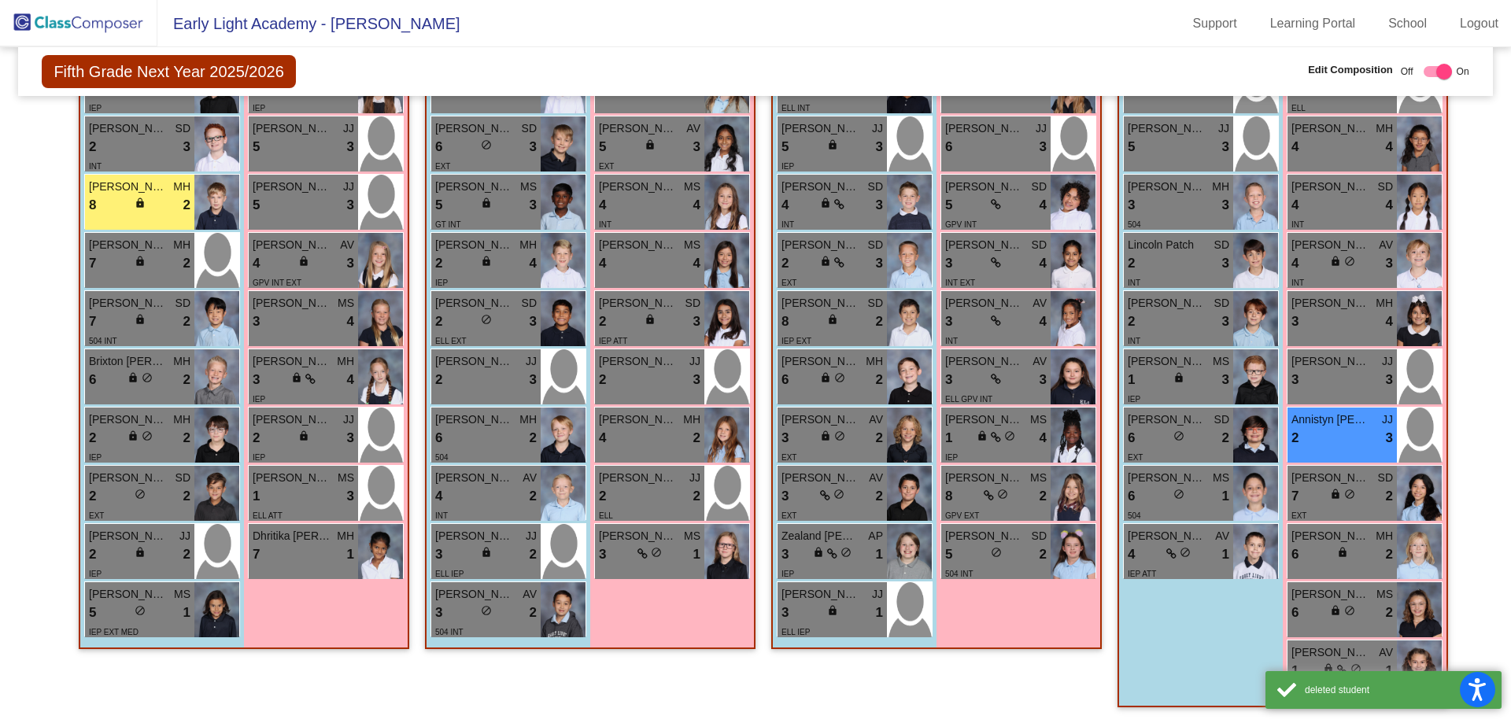
scroll to position [686, 0]
